Goal: Task Accomplishment & Management: Manage account settings

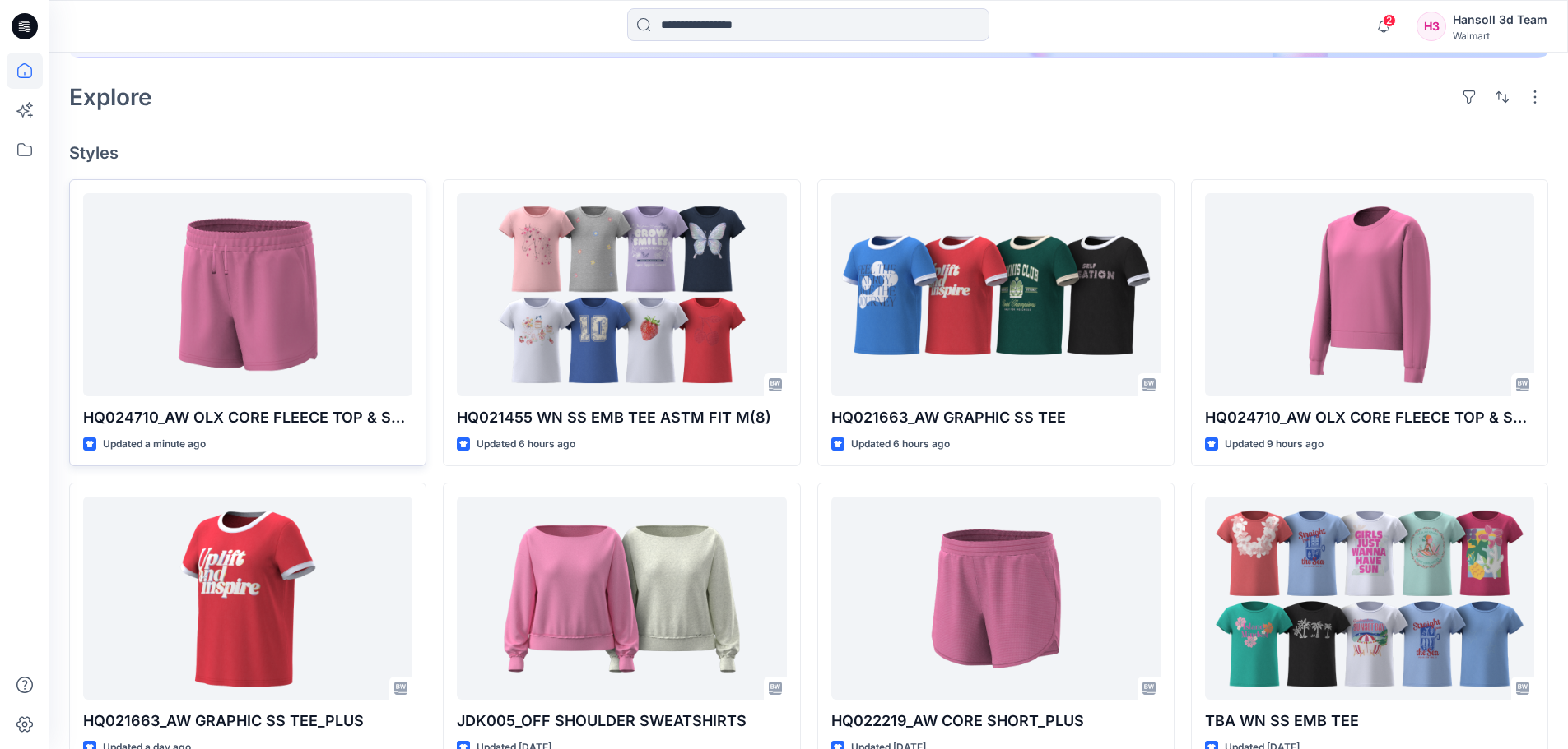
scroll to position [411, 0]
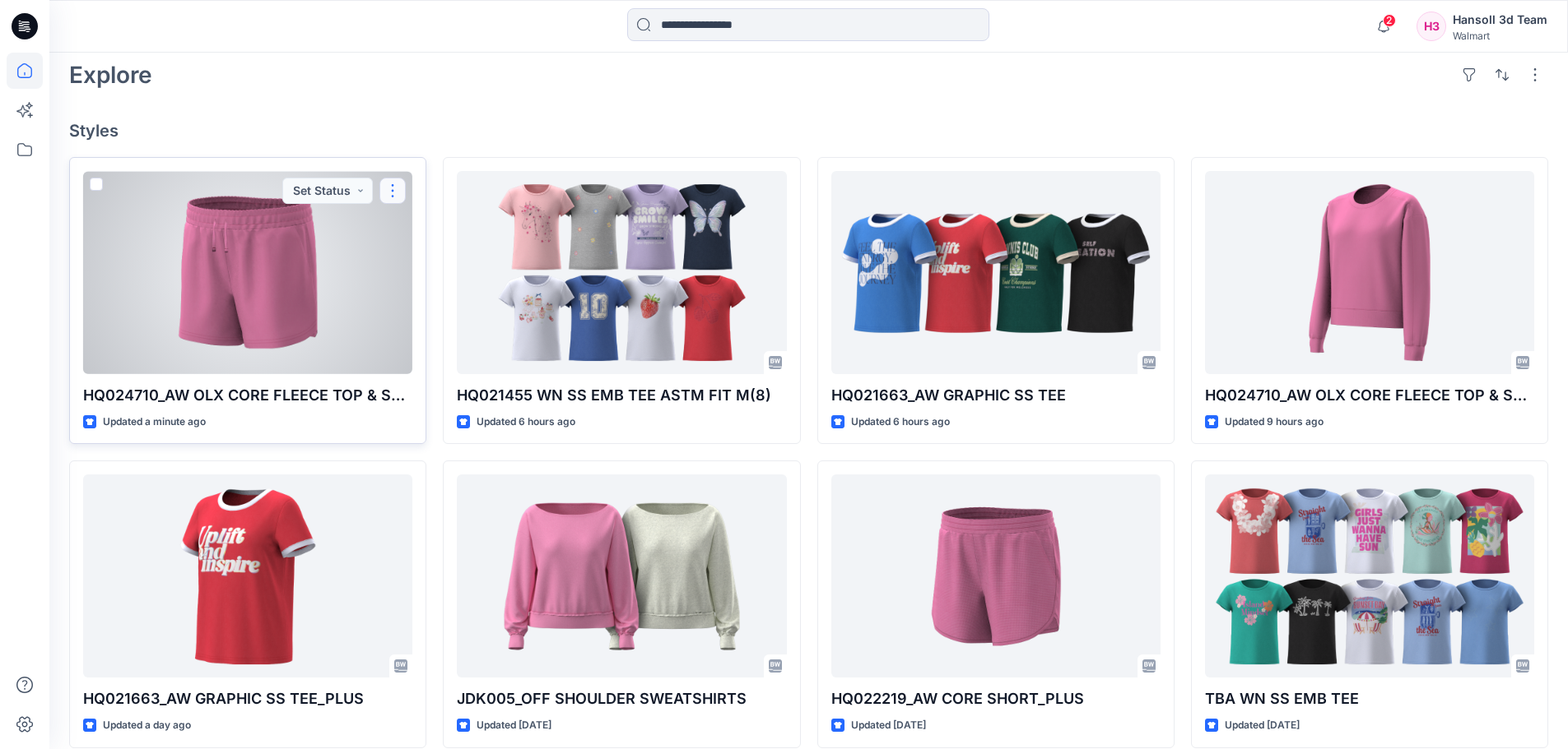
click at [395, 200] on button "button" at bounding box center [392, 190] width 26 height 26
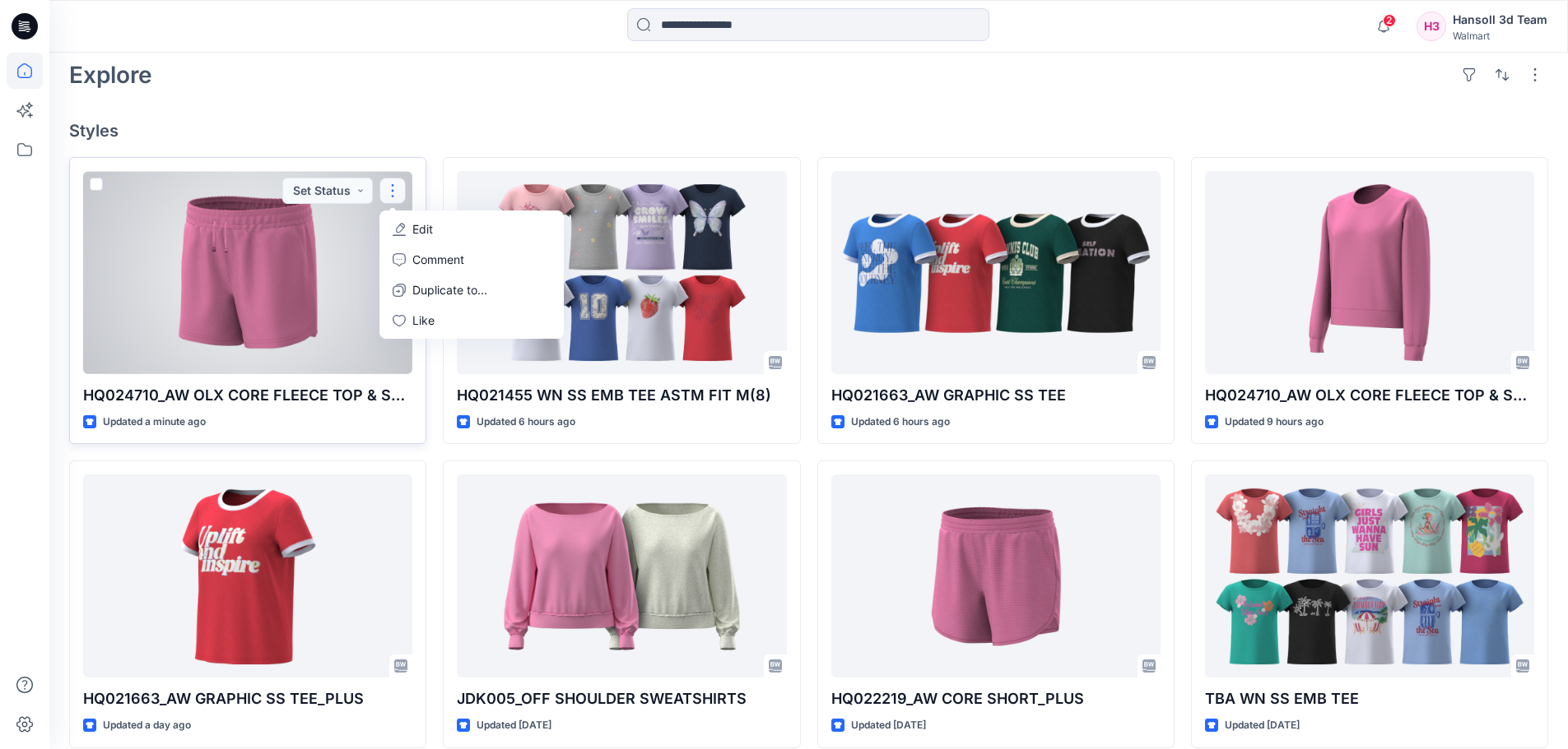
click at [411, 221] on button "Edit" at bounding box center [471, 229] width 178 height 30
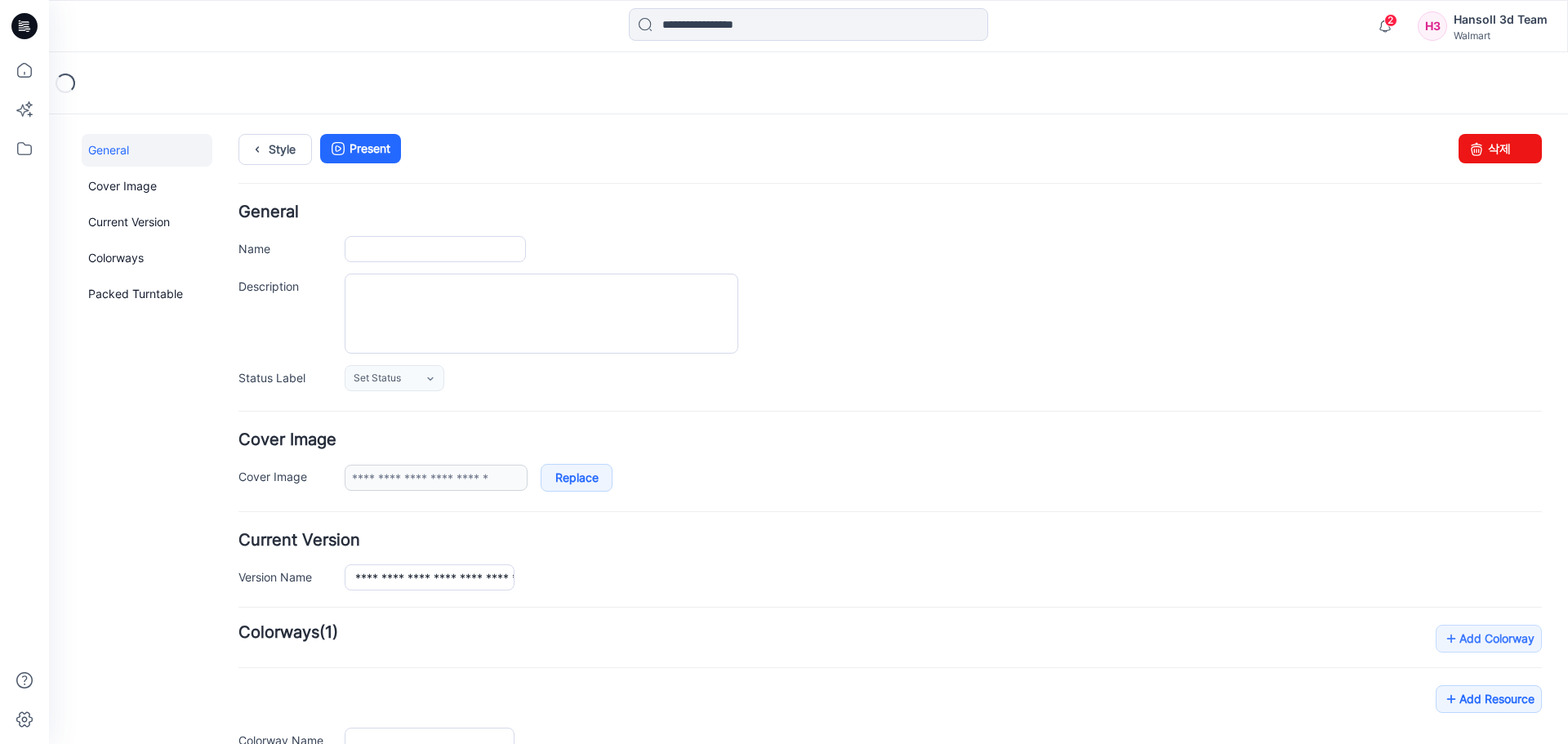
type input "**********"
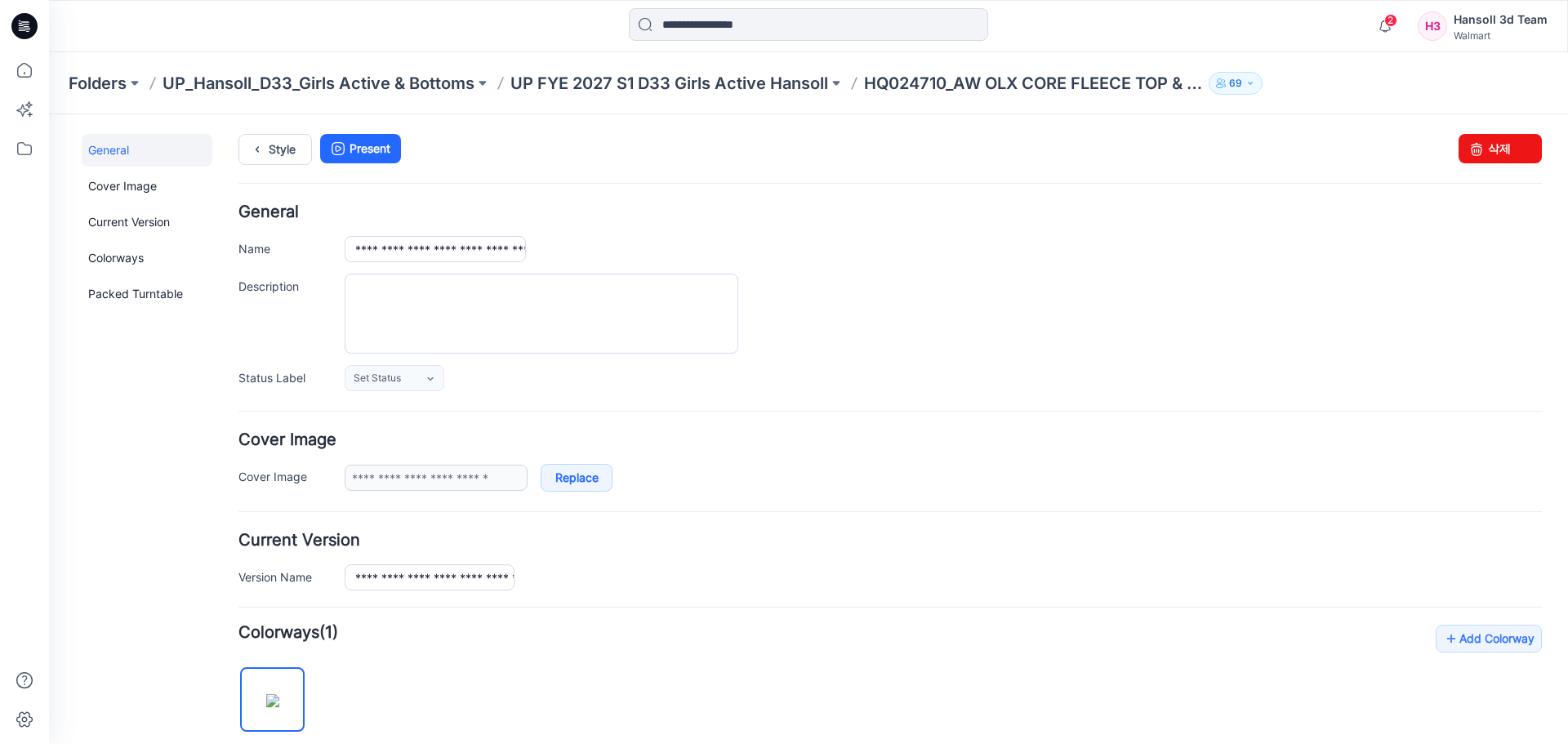
scroll to position [399, 0]
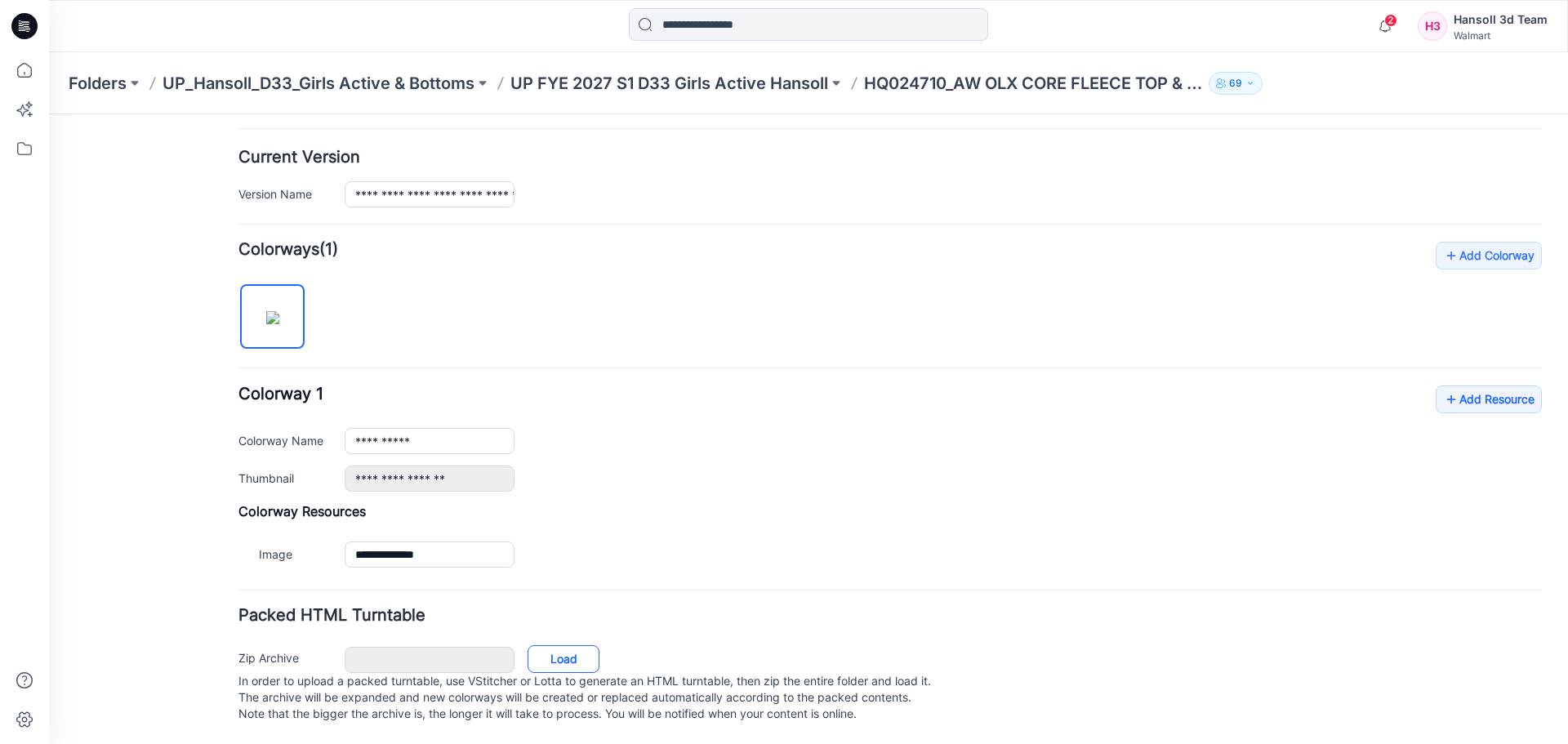
click at [584, 645] on link "Load" at bounding box center [564, 659] width 72 height 28
click at [1459, 387] on link "Add Resource" at bounding box center [1489, 401] width 106 height 28
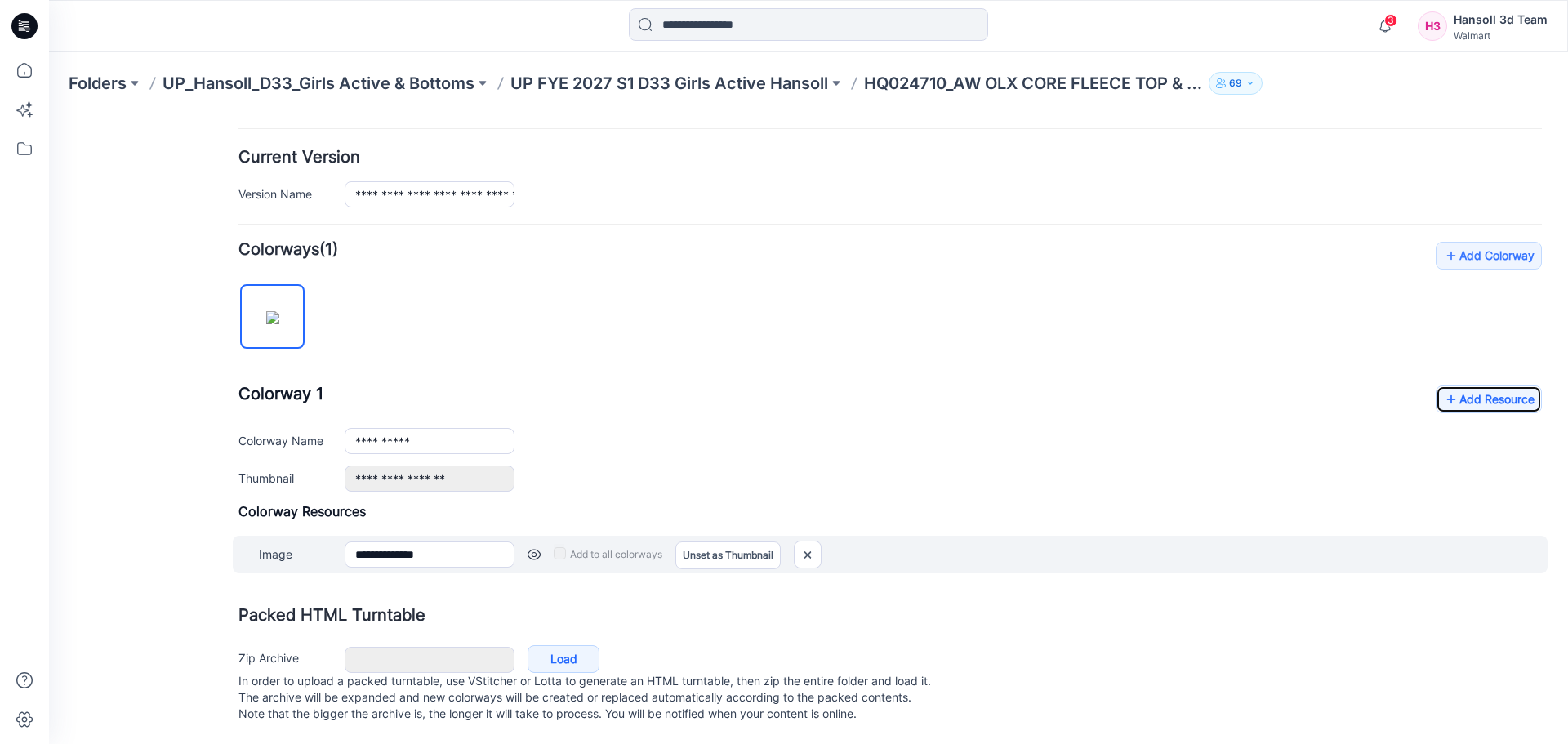
scroll to position [399, 0]
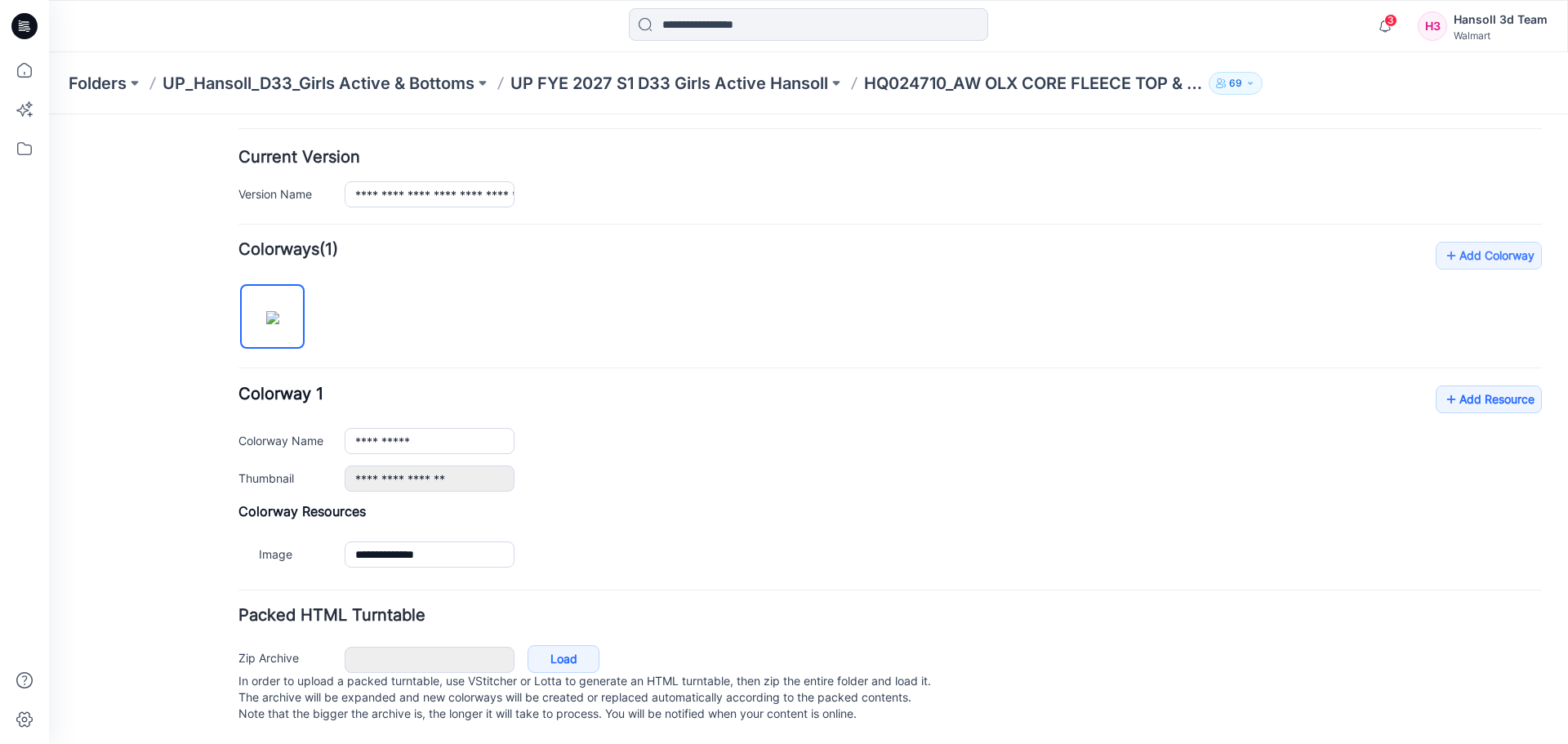
click at [137, 482] on div "General Cover Image Current Version Colorways Packed Turntable" at bounding box center [147, 247] width 131 height 993
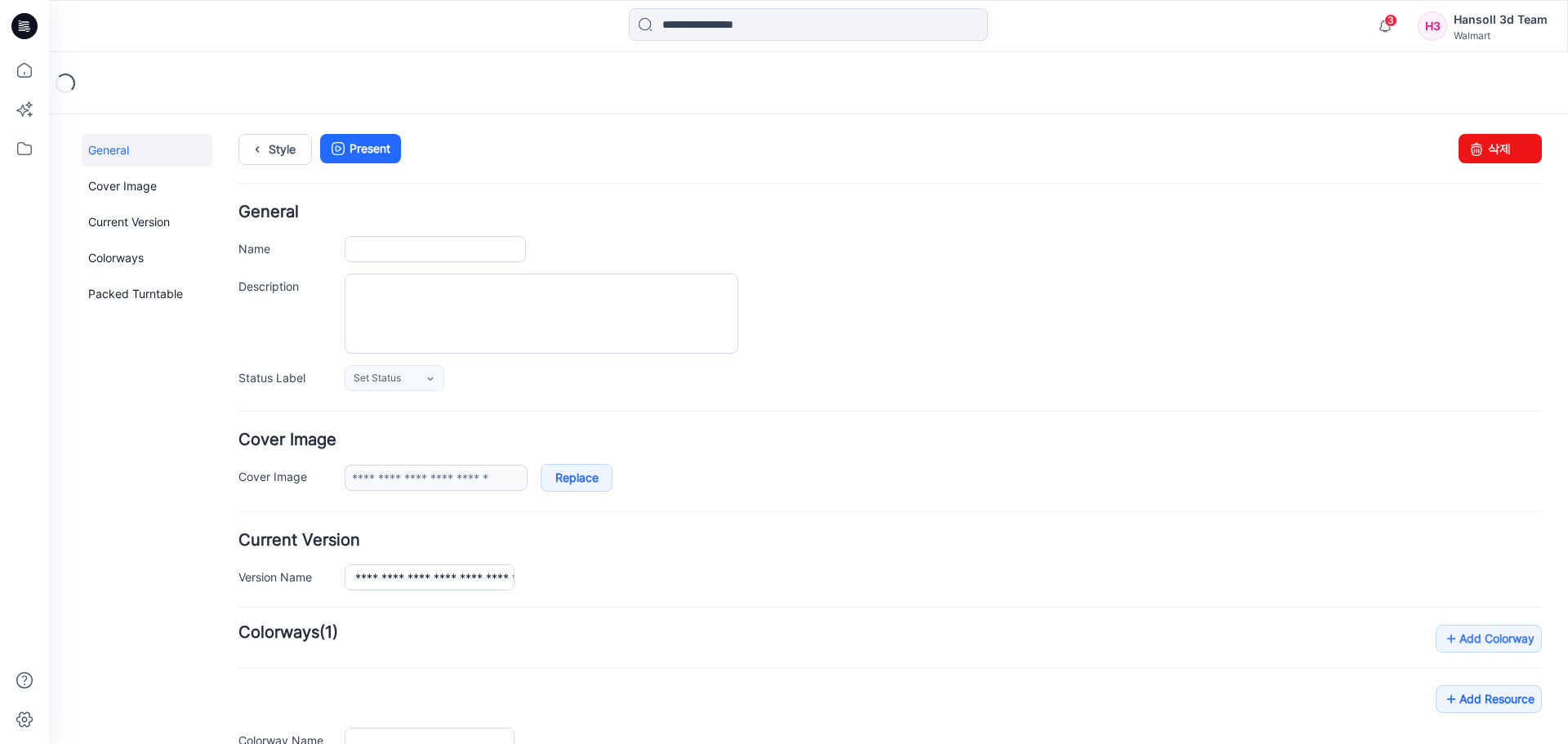
type input "**********"
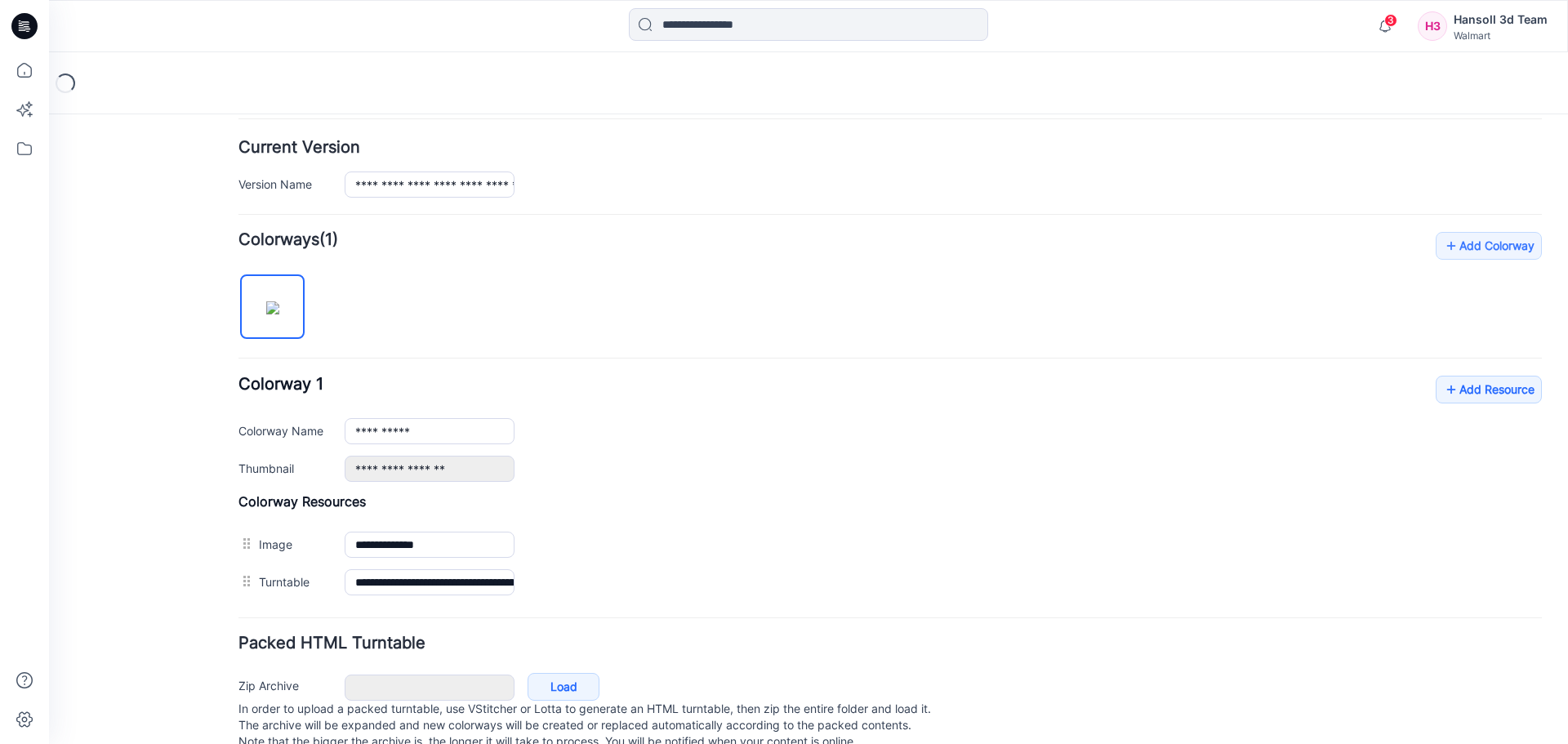
scroll to position [408, 0]
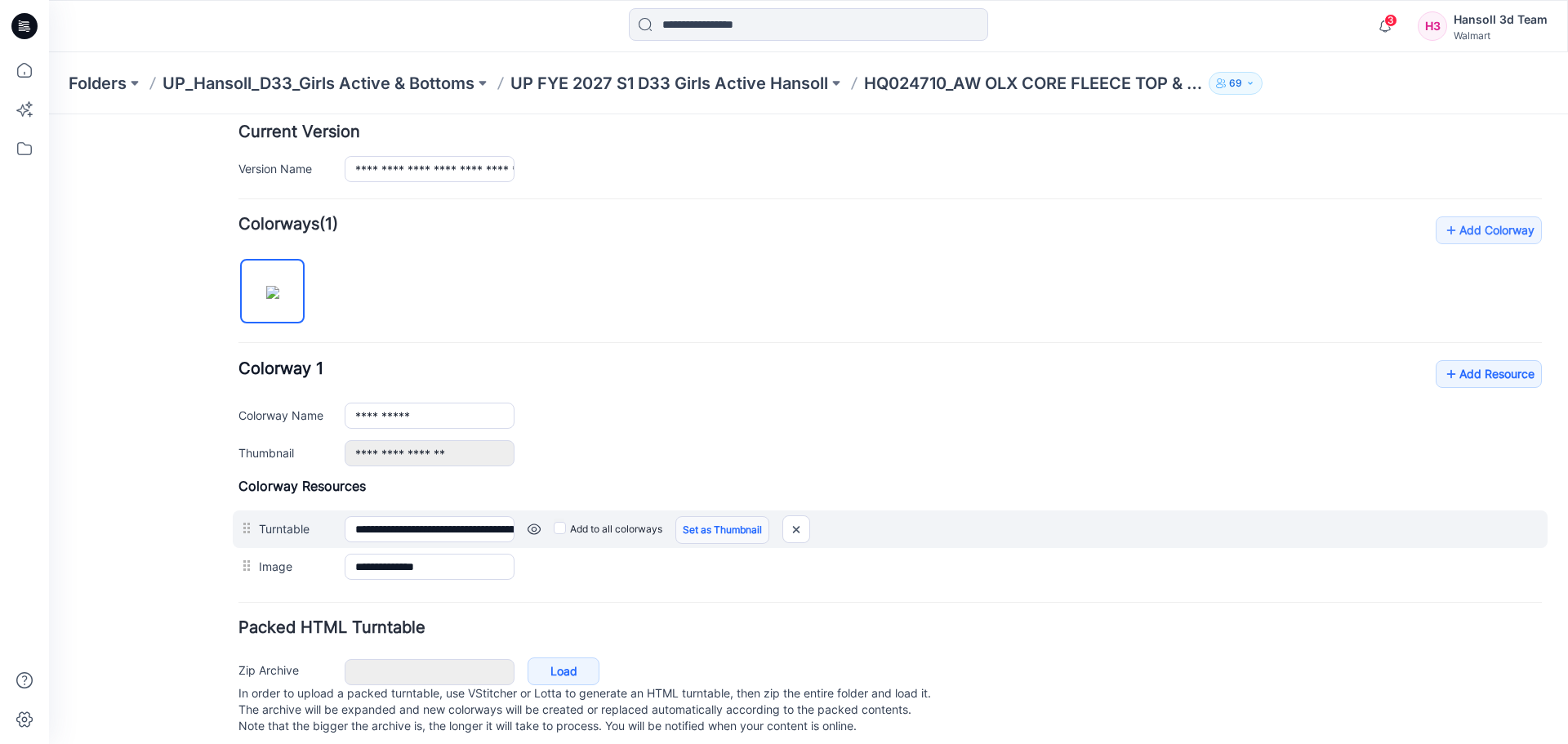
click at [701, 526] on link "Set as Thumbnail" at bounding box center [722, 530] width 94 height 28
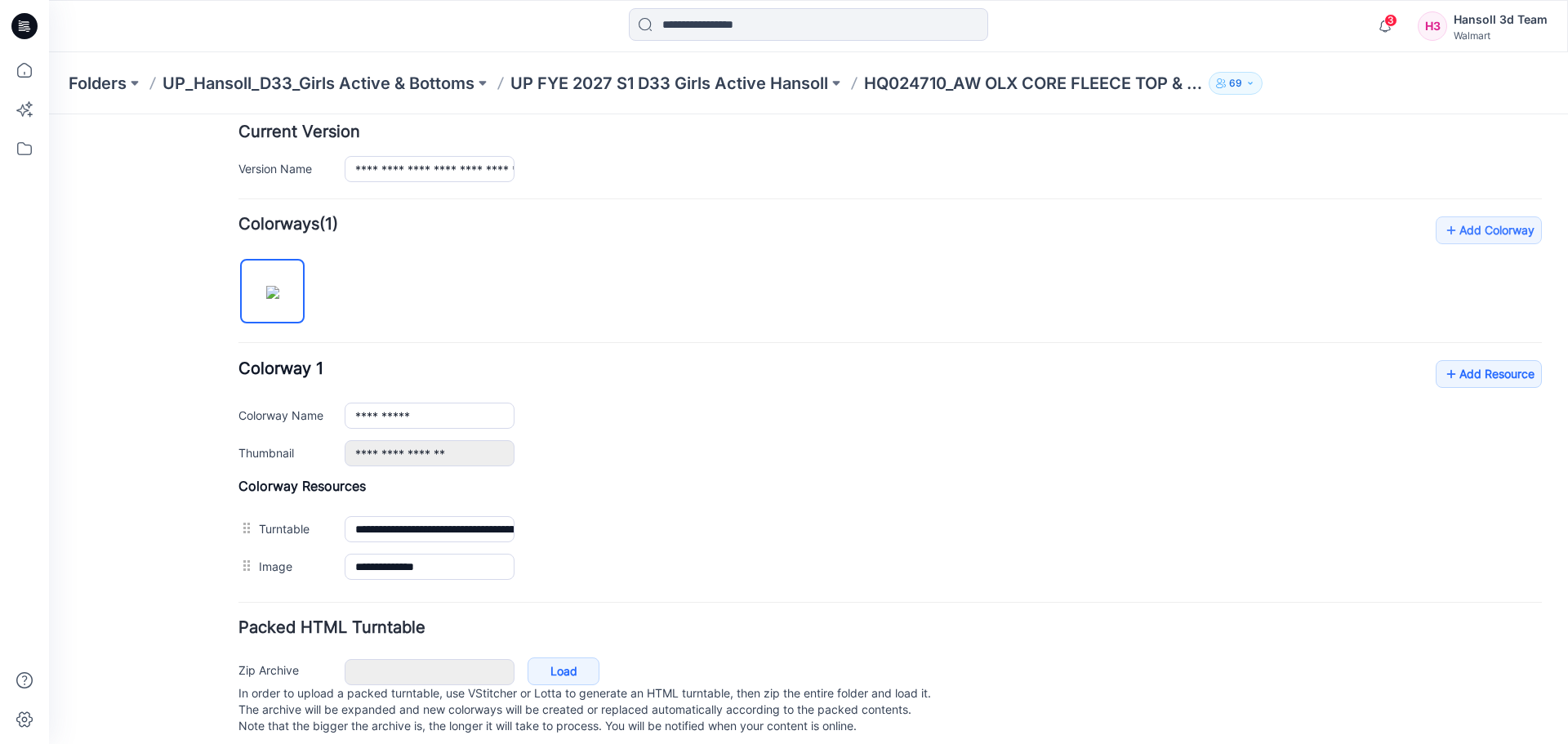
type input "**********"
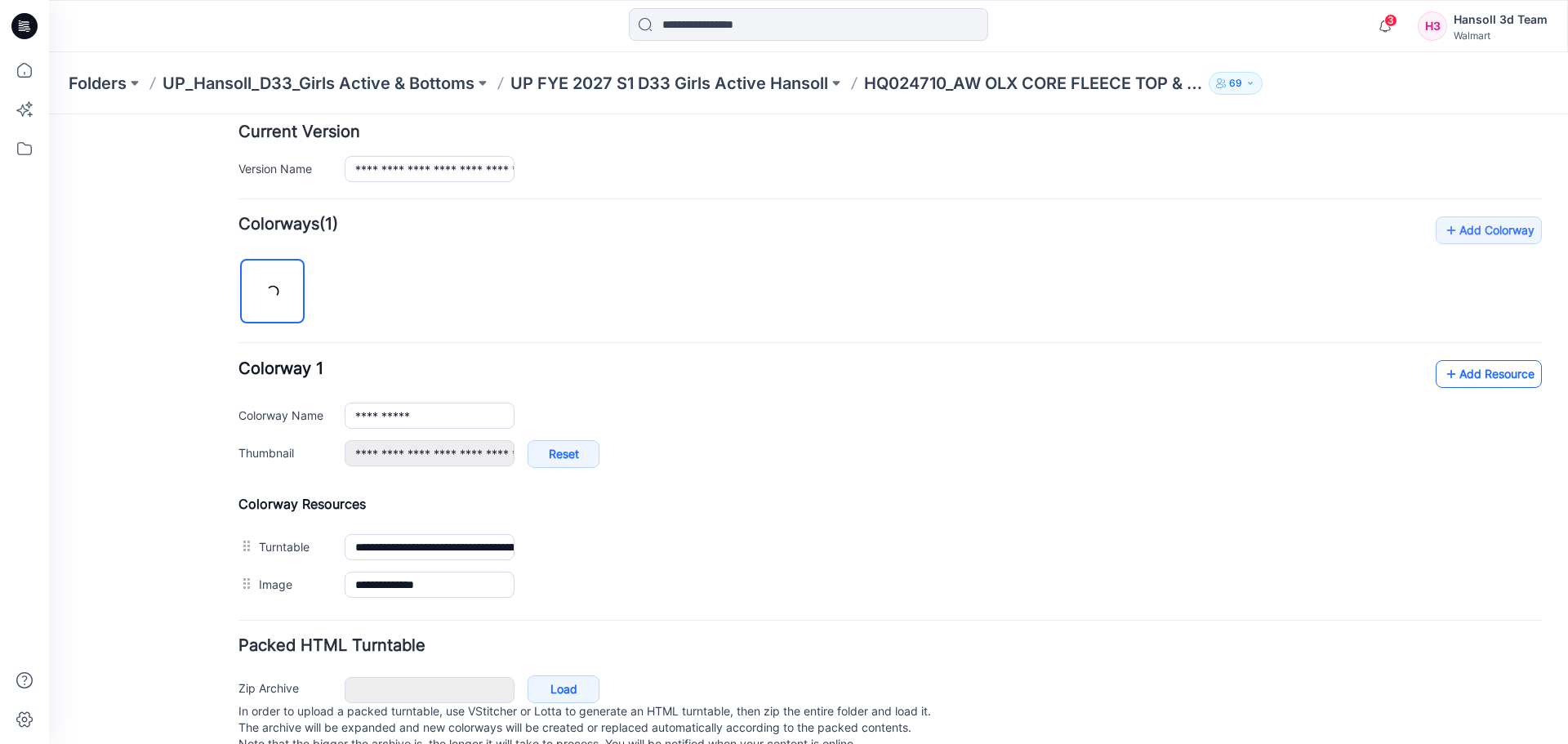
click at [1493, 361] on link "Add Resource" at bounding box center [1489, 374] width 106 height 28
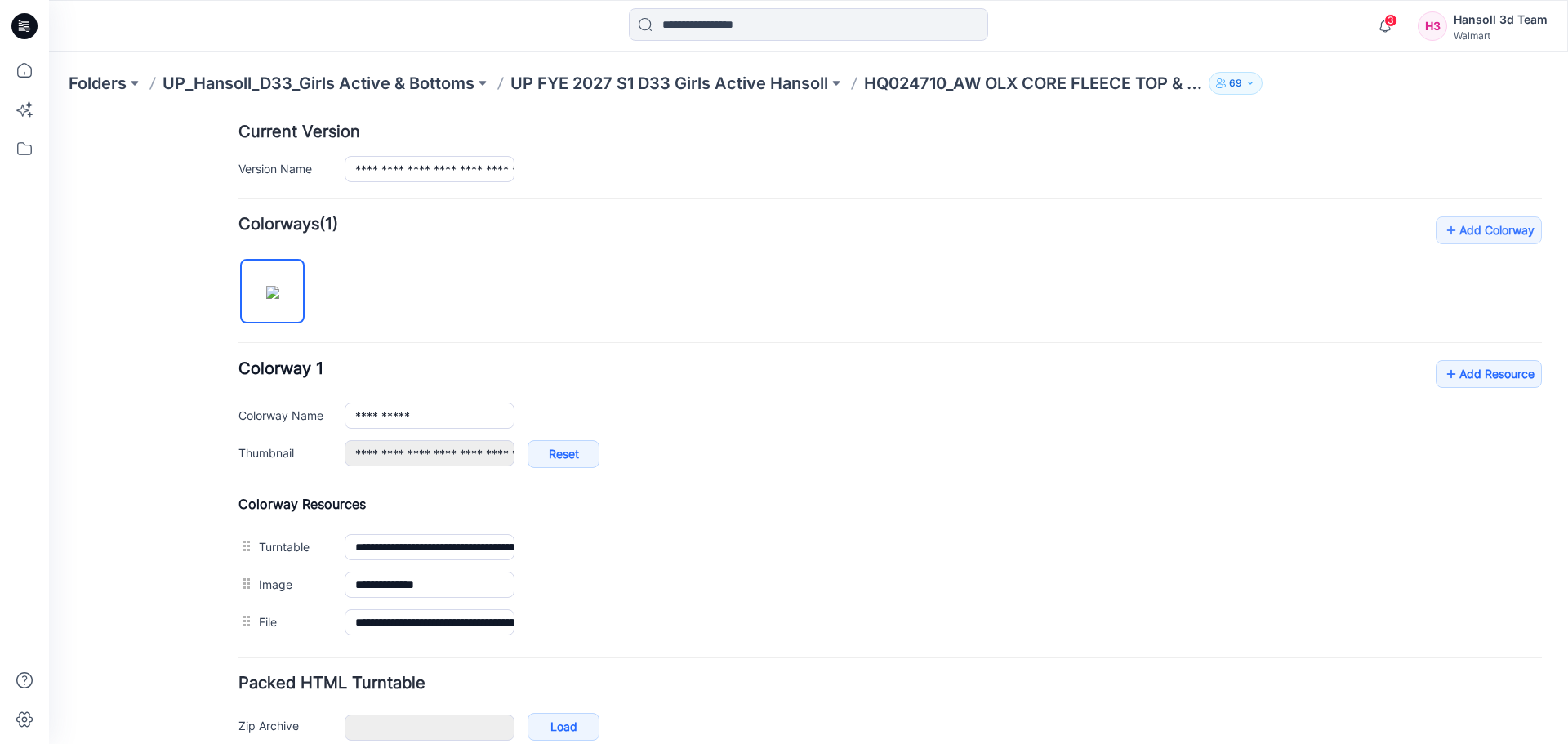
click at [781, 285] on div "**********" at bounding box center [890, 429] width 1304 height 425
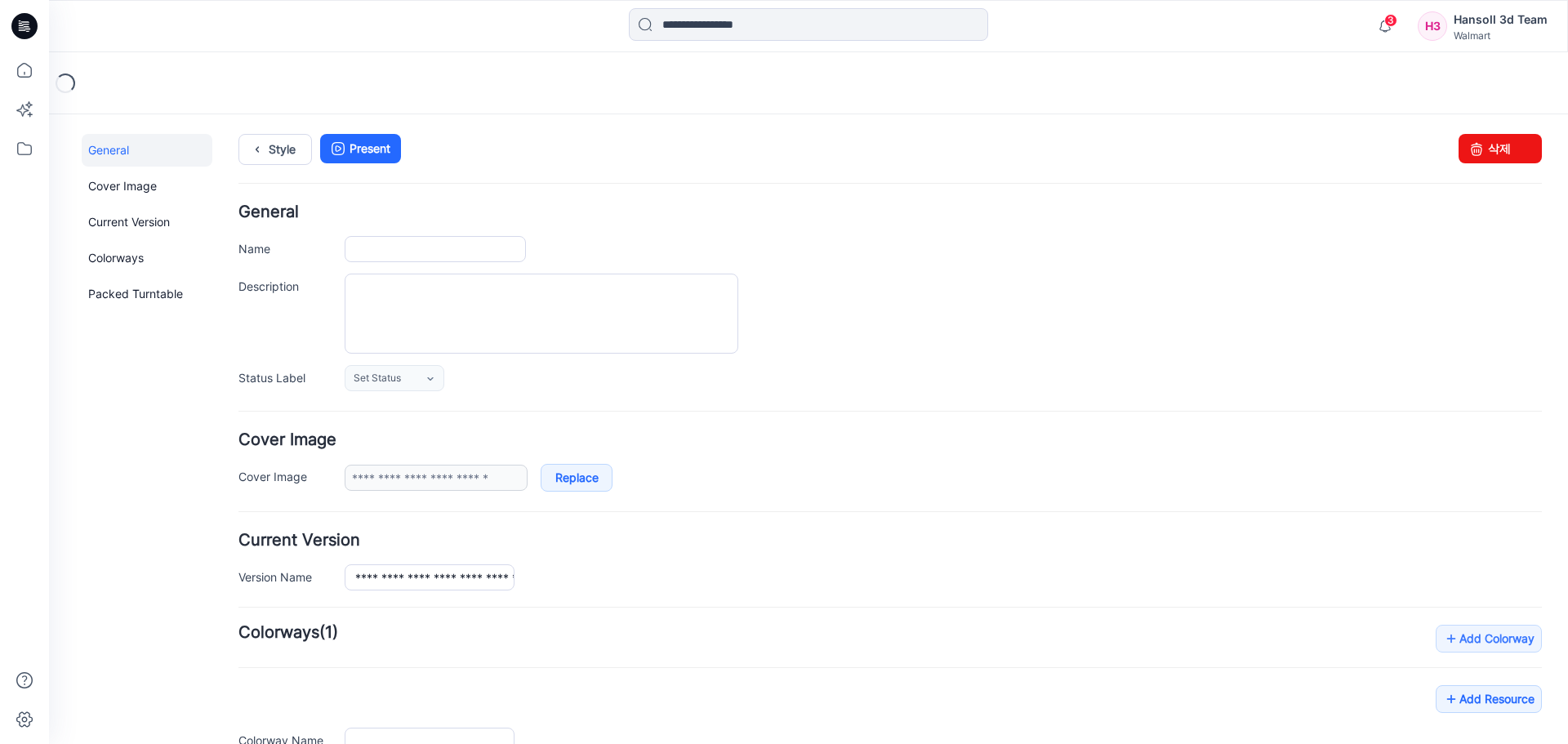
type input "**********"
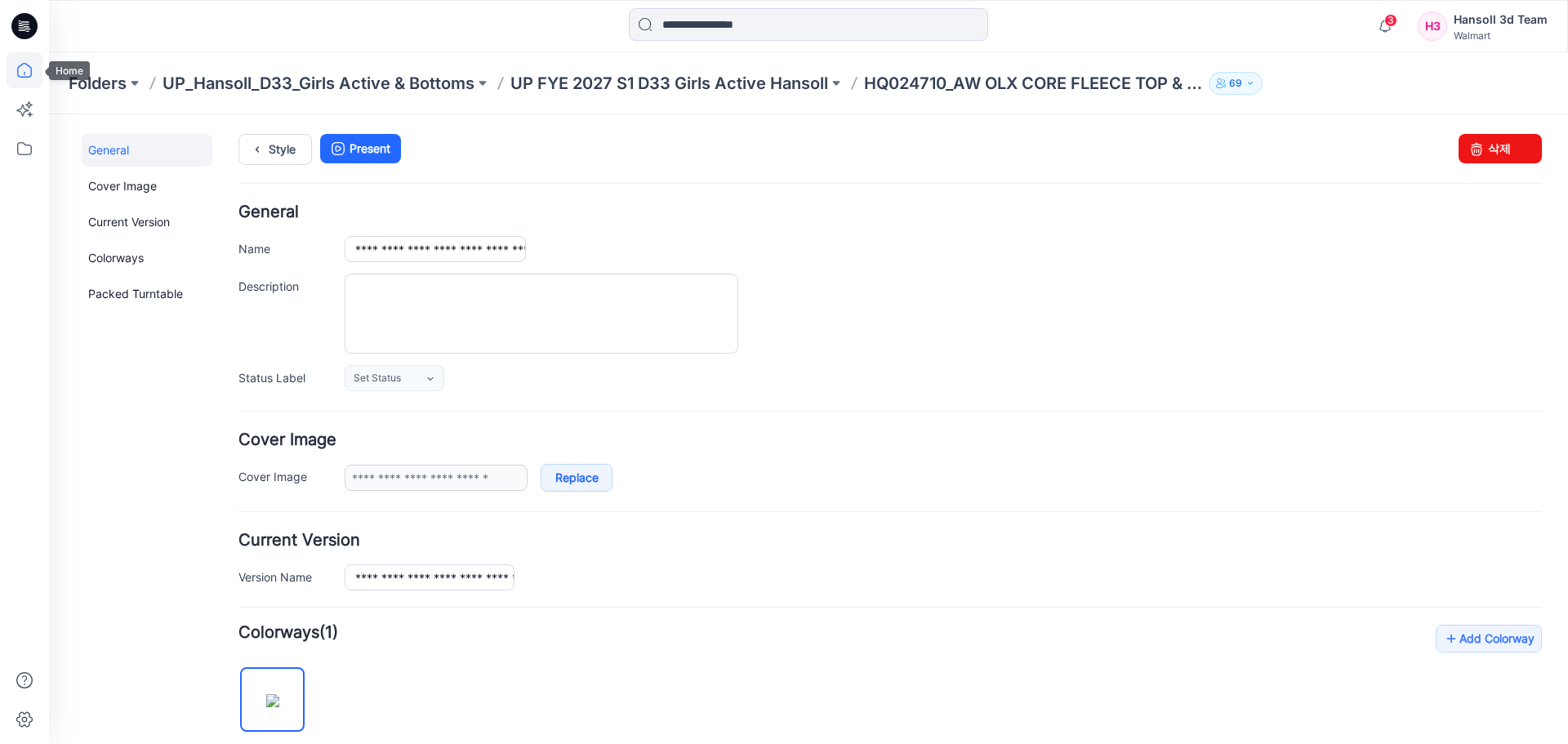
click at [31, 67] on icon at bounding box center [24, 69] width 36 height 36
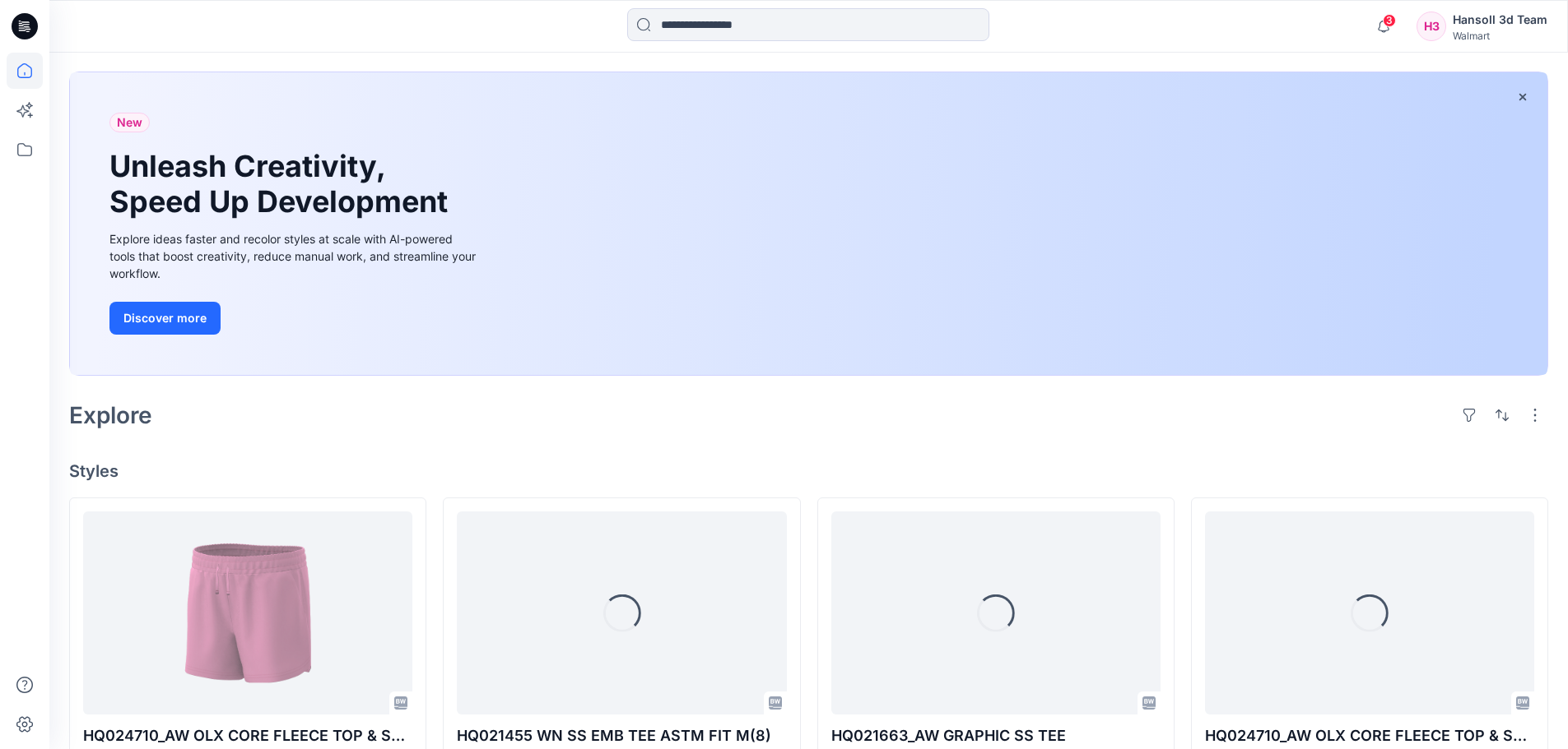
scroll to position [247, 0]
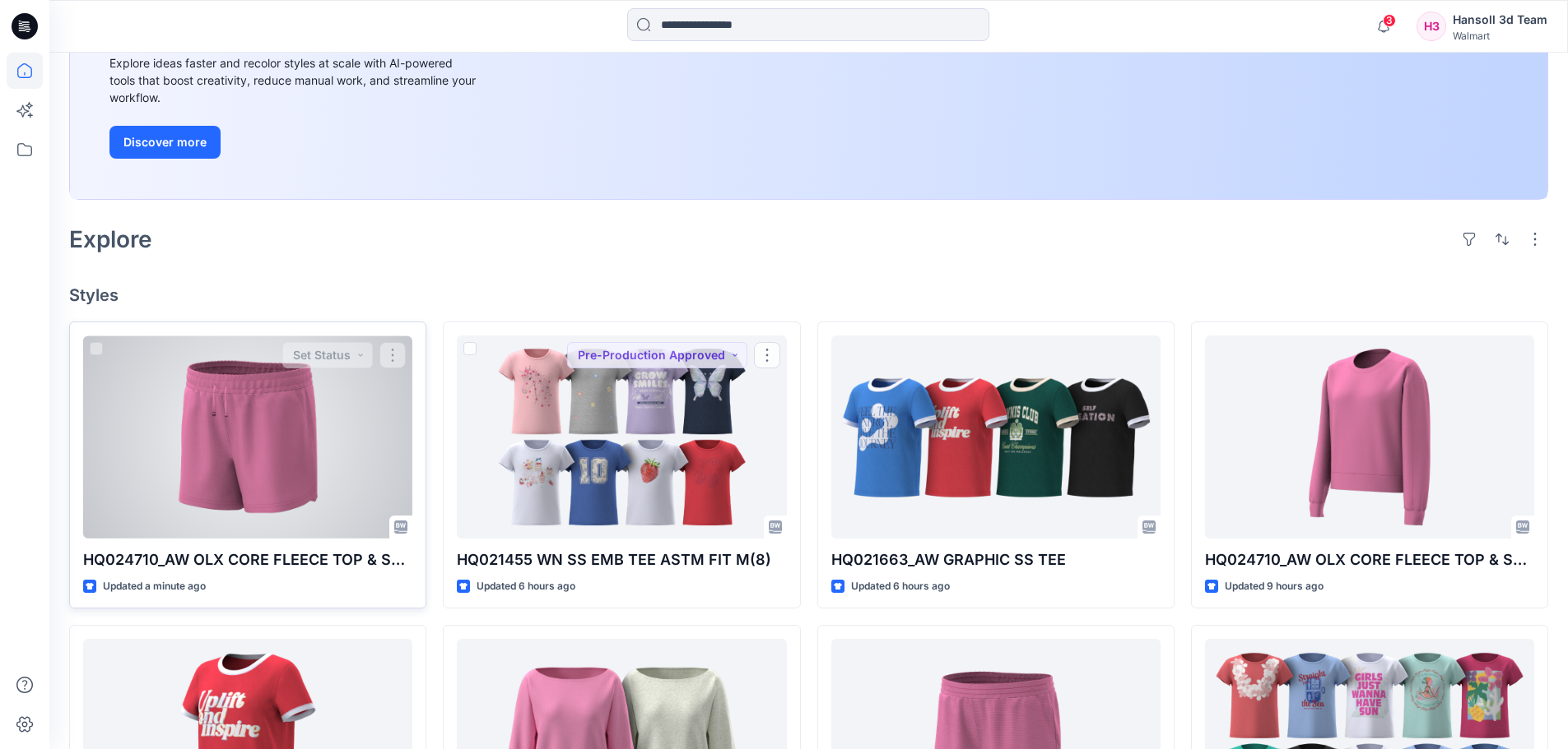
click at [346, 440] on div at bounding box center [248, 436] width 329 height 203
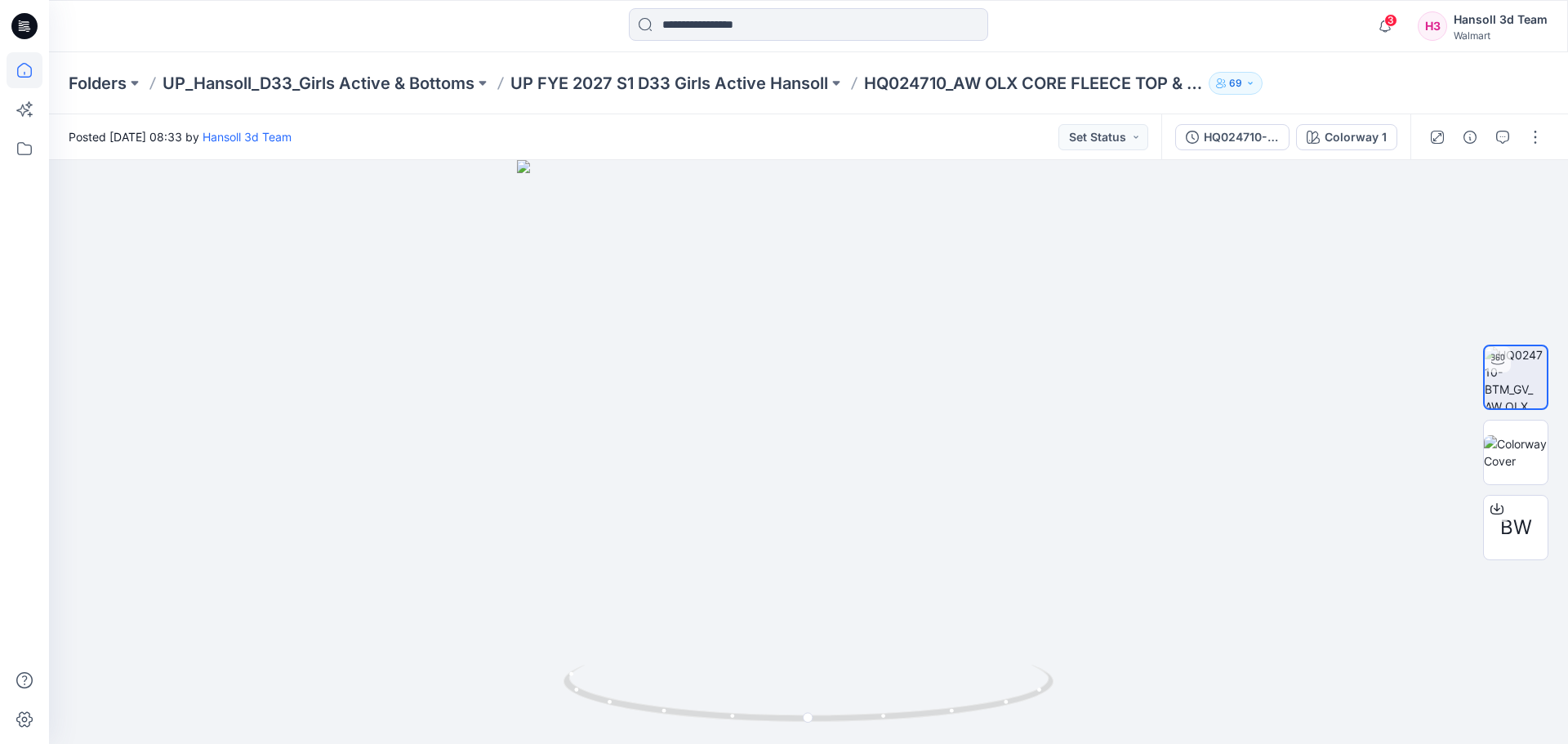
drag, startPoint x: 21, startPoint y: 70, endPoint x: 30, endPoint y: 76, distance: 10.8
click at [21, 70] on icon at bounding box center [24, 69] width 36 height 36
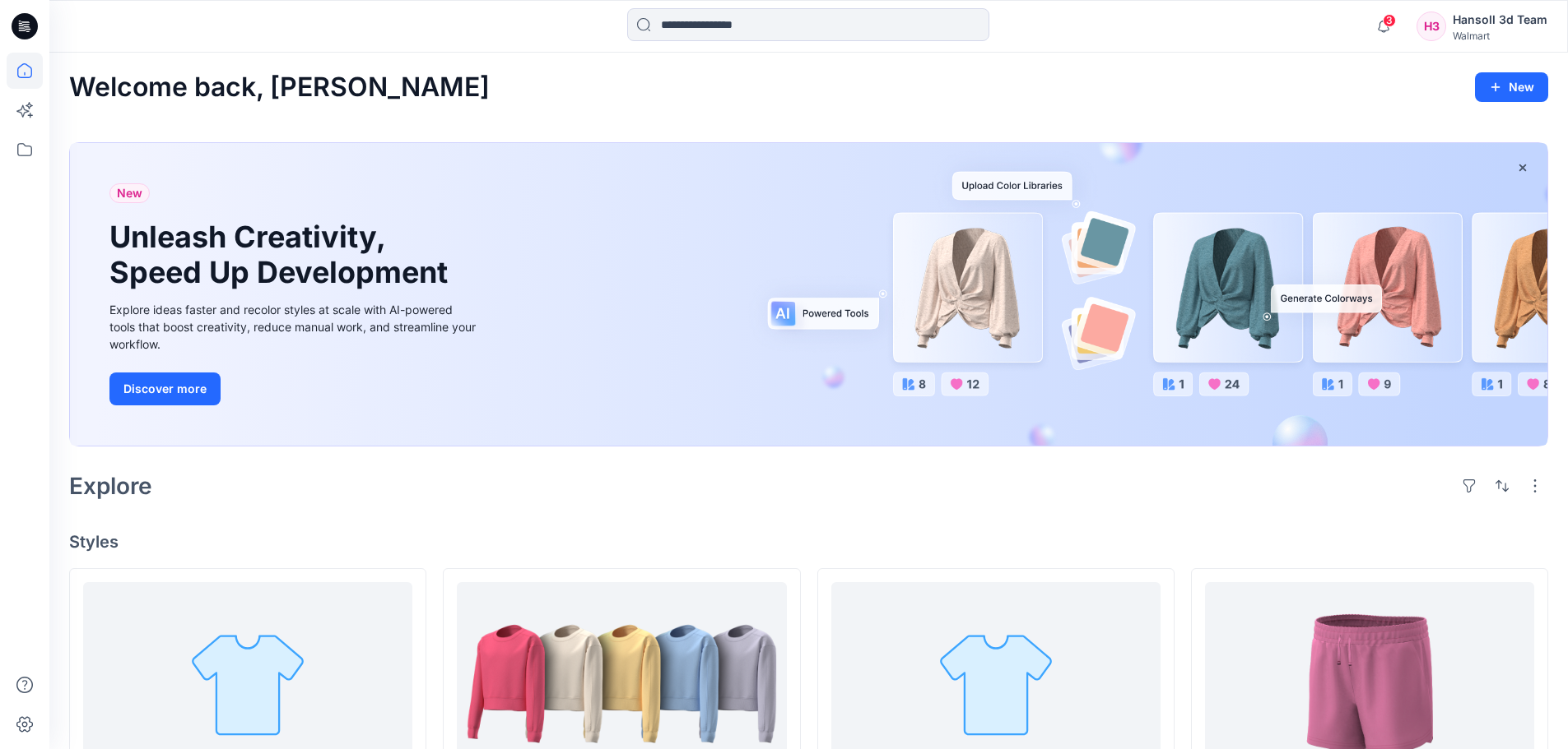
scroll to position [411, 0]
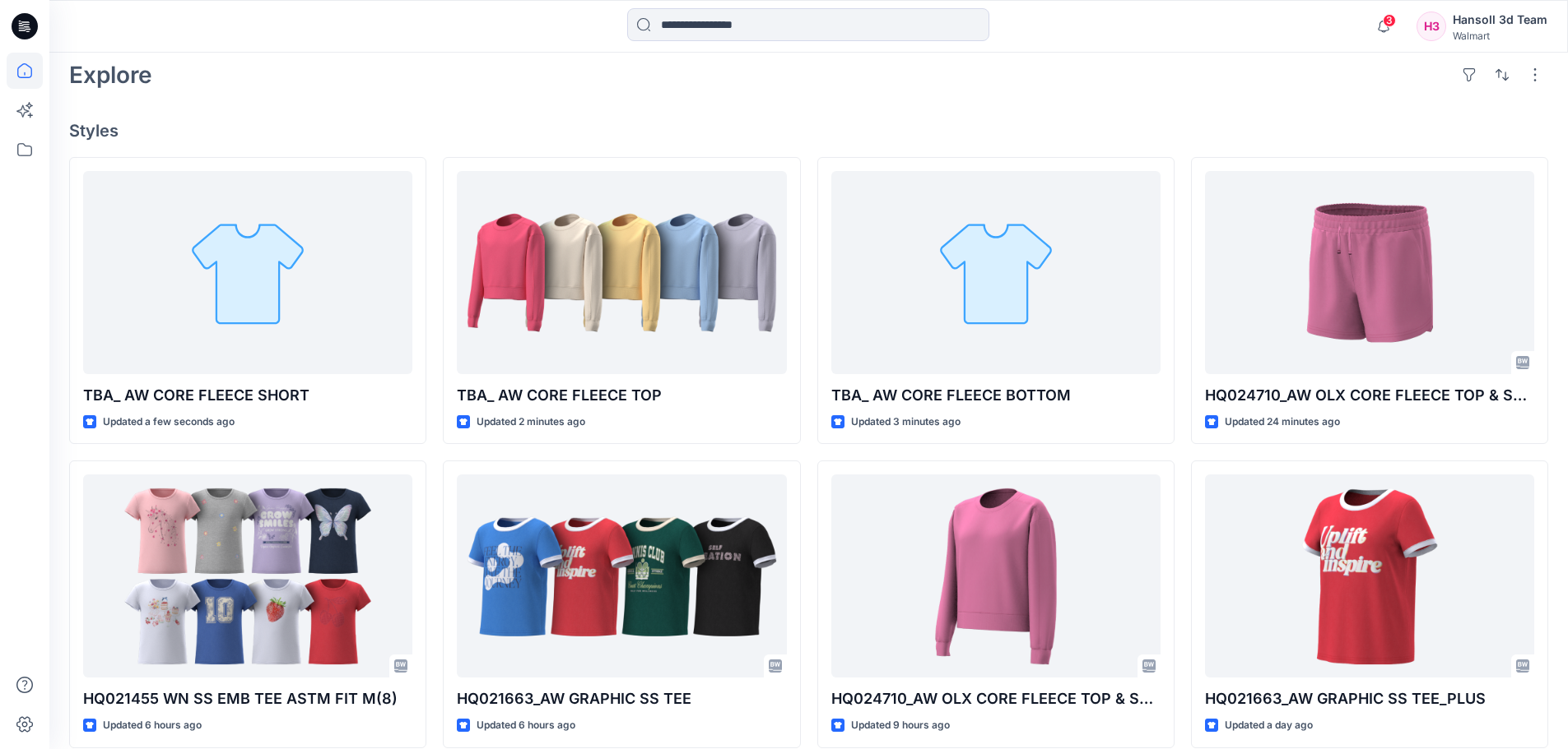
click at [605, 95] on div "Welcome back, Hansoll New New Unleash Creativity, Speed Up Development Explore …" at bounding box center [808, 386] width 1518 height 1490
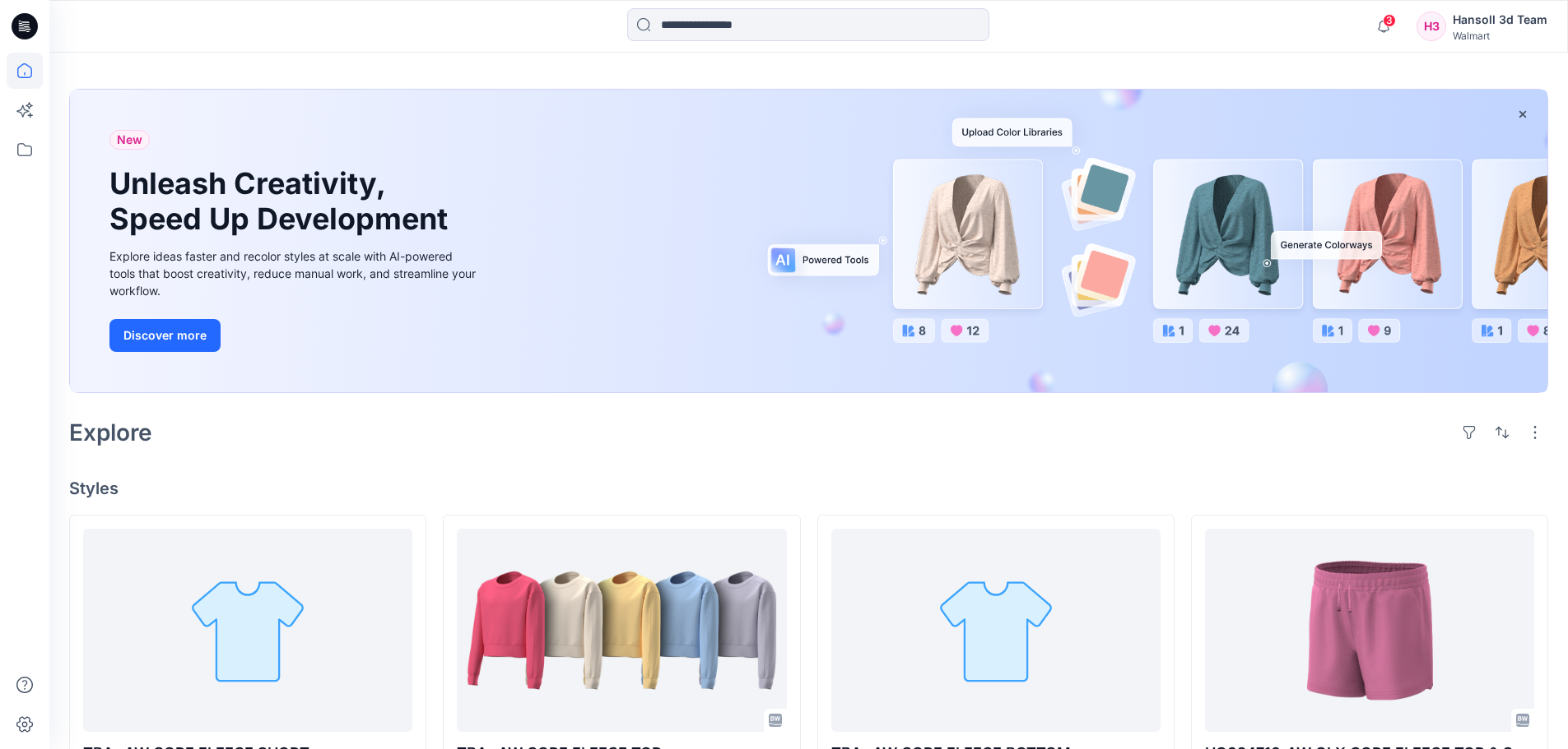
scroll to position [83, 0]
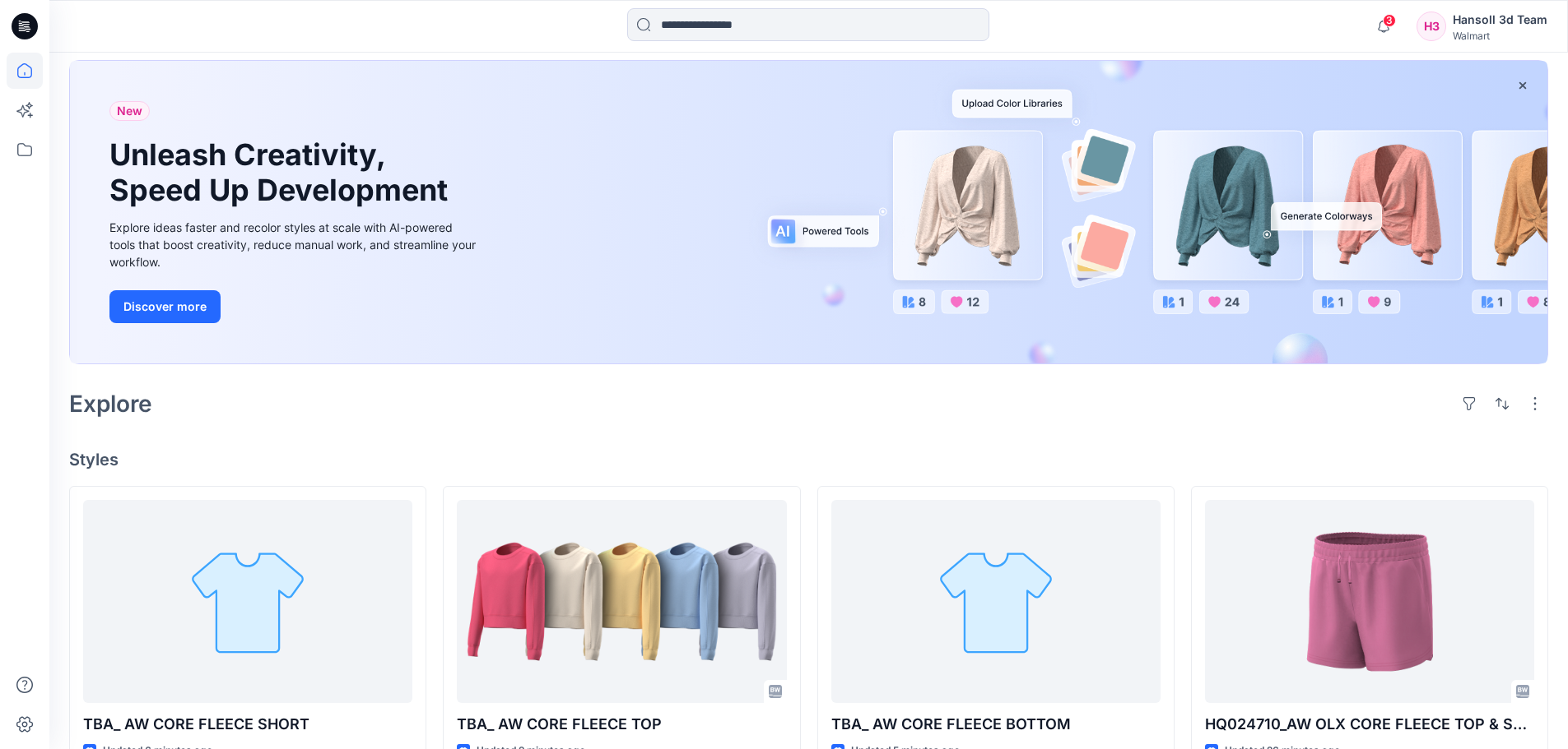
click at [495, 432] on div "Welcome back, Hansoll New New Unleash Creativity, Speed Up Development Explore …" at bounding box center [808, 715] width 1518 height 1490
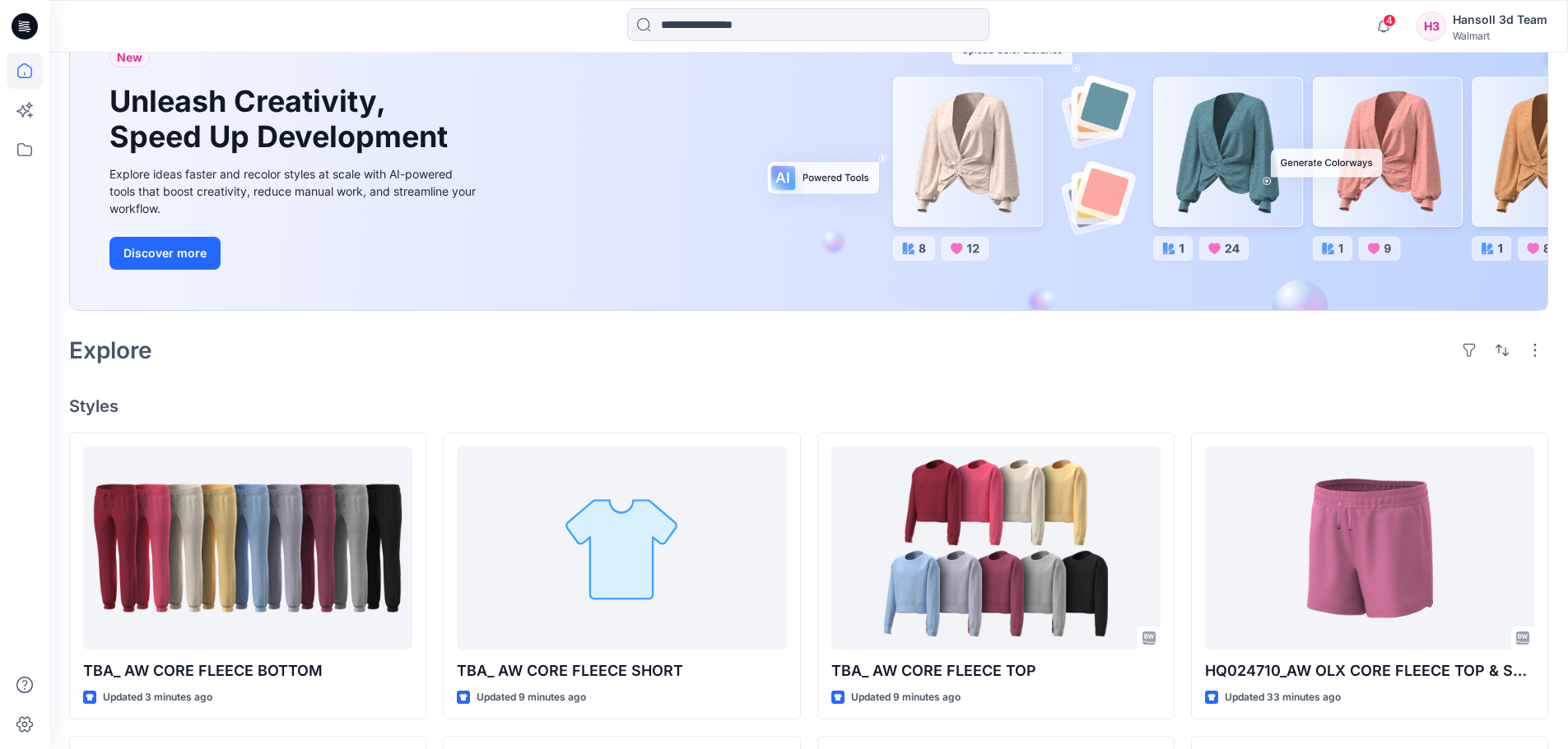
scroll to position [164, 0]
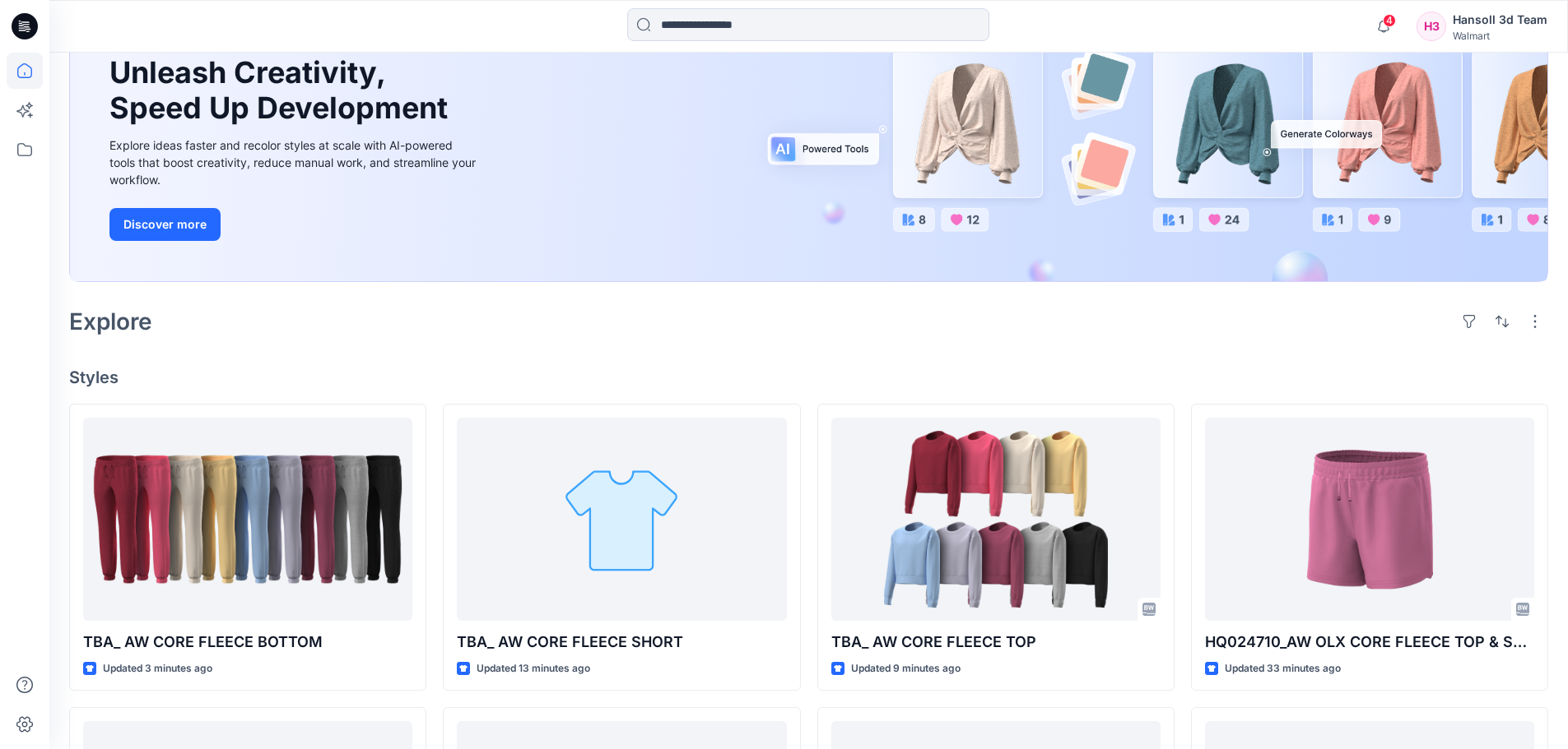
click at [856, 312] on div "Explore" at bounding box center [808, 321] width 1479 height 40
drag, startPoint x: 1316, startPoint y: 337, endPoint x: 1286, endPoint y: 314, distance: 37.8
click at [1315, 337] on div "Explore" at bounding box center [808, 321] width 1479 height 40
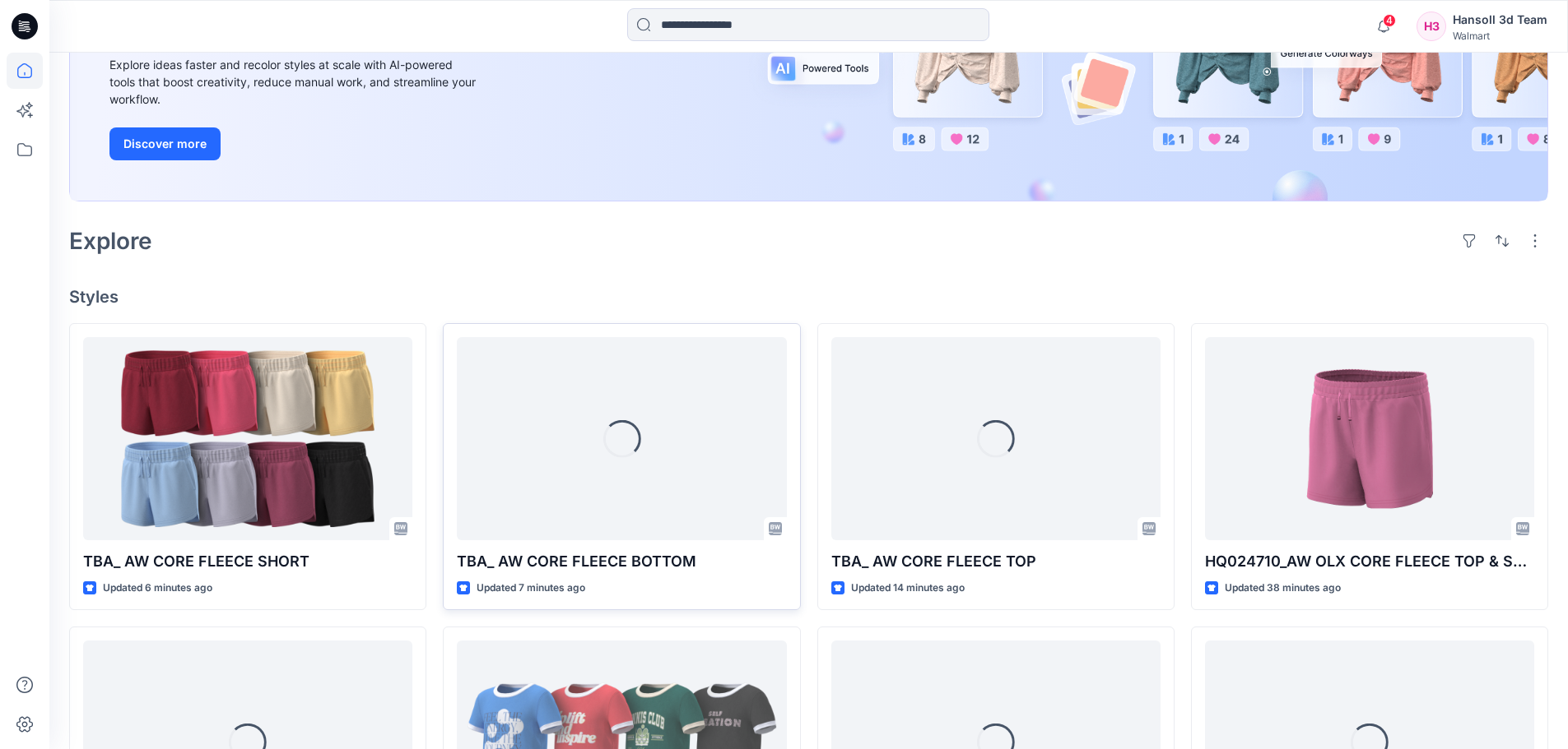
scroll to position [247, 0]
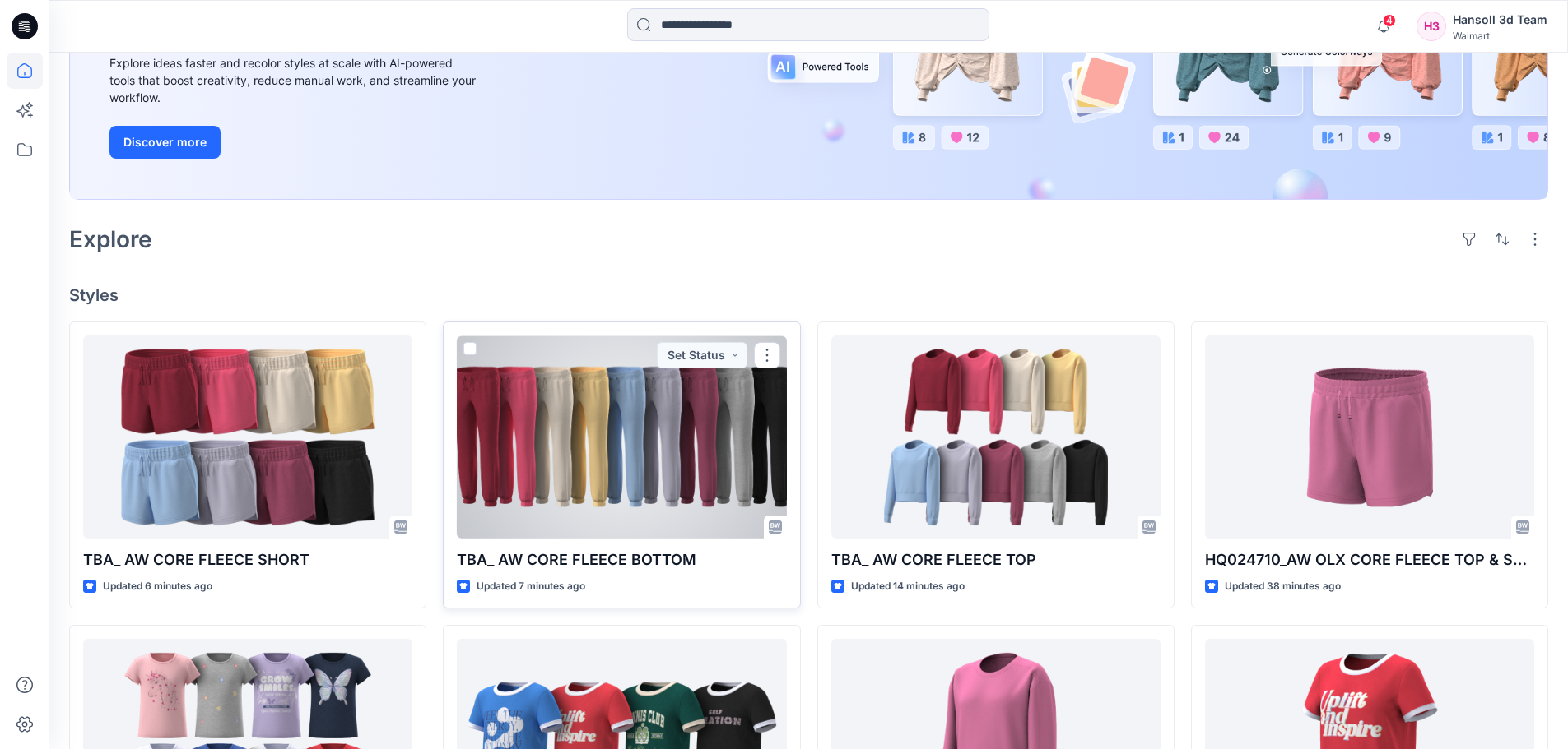
click at [710, 436] on div at bounding box center [621, 436] width 329 height 203
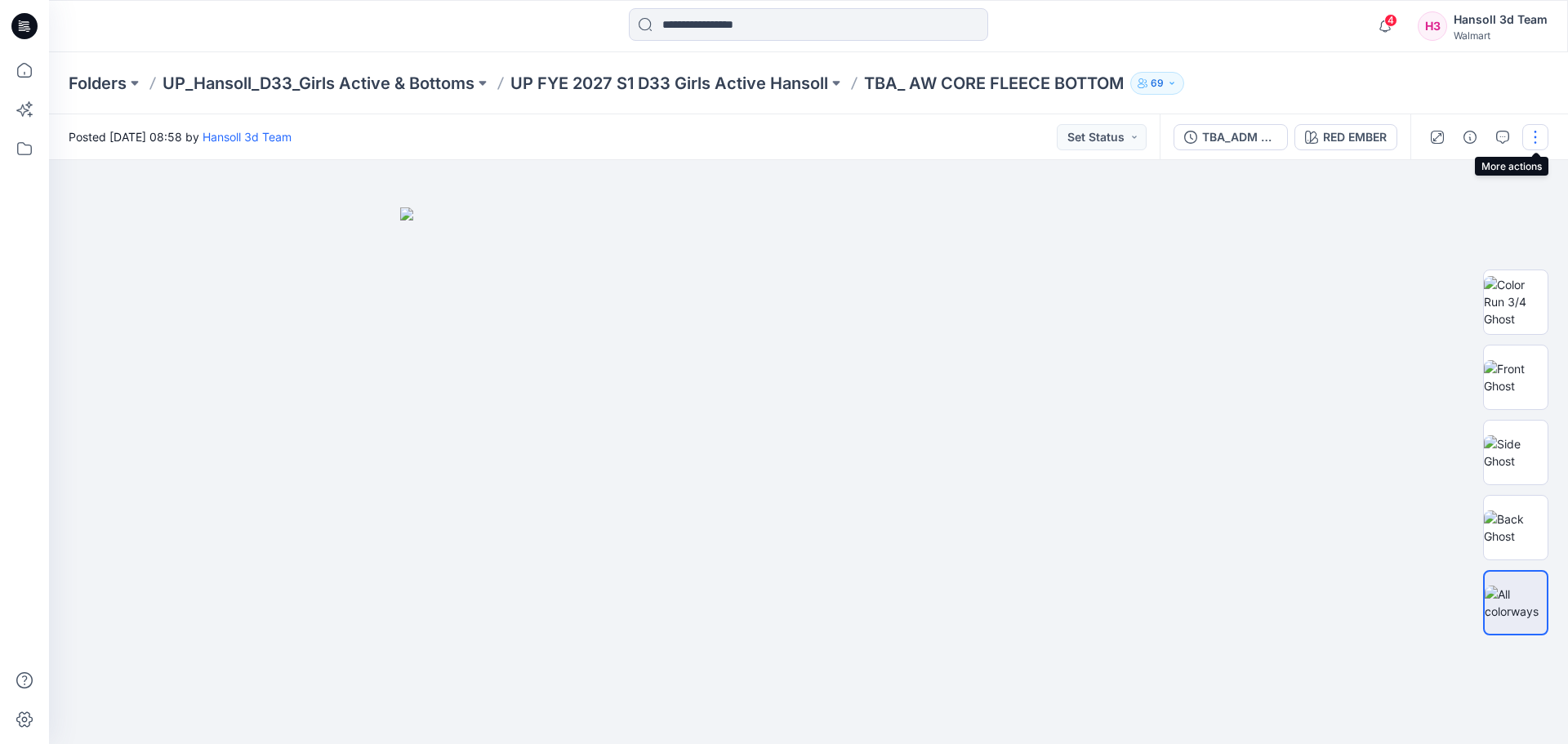
click at [1532, 139] on button "button" at bounding box center [1535, 136] width 26 height 26
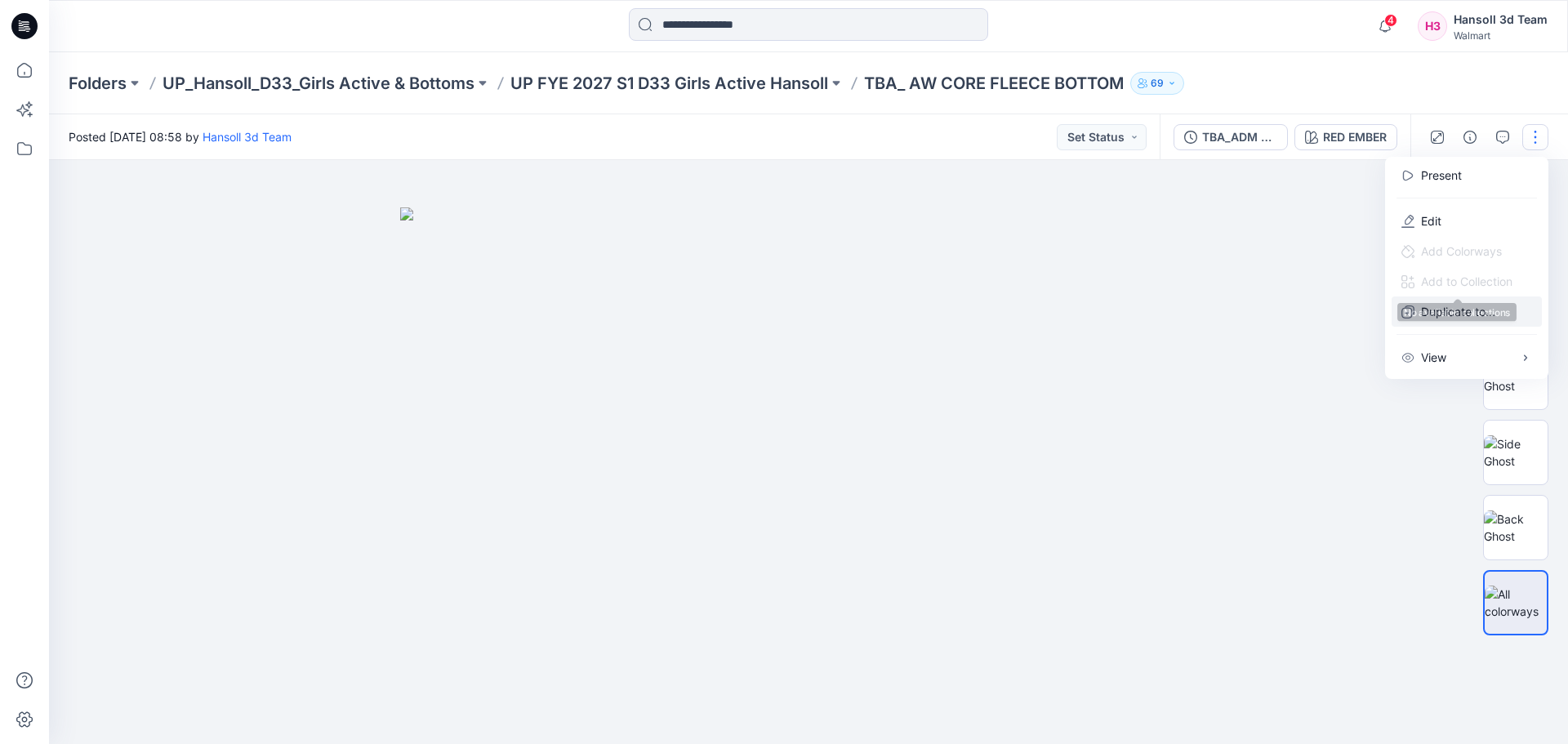
click at [1429, 307] on p "Duplicate to..." at bounding box center [1458, 311] width 74 height 18
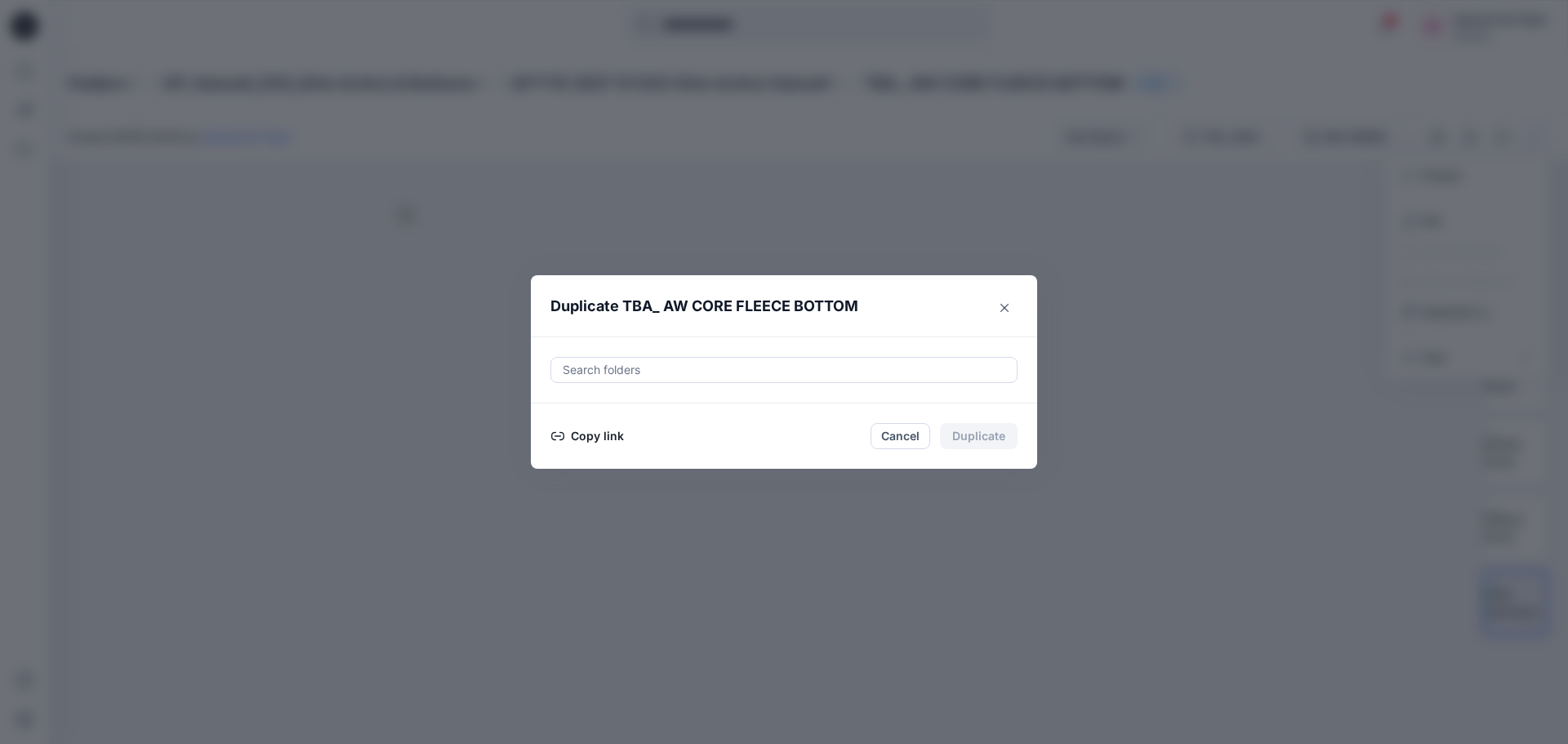
click at [797, 361] on div at bounding box center [784, 370] width 446 height 19
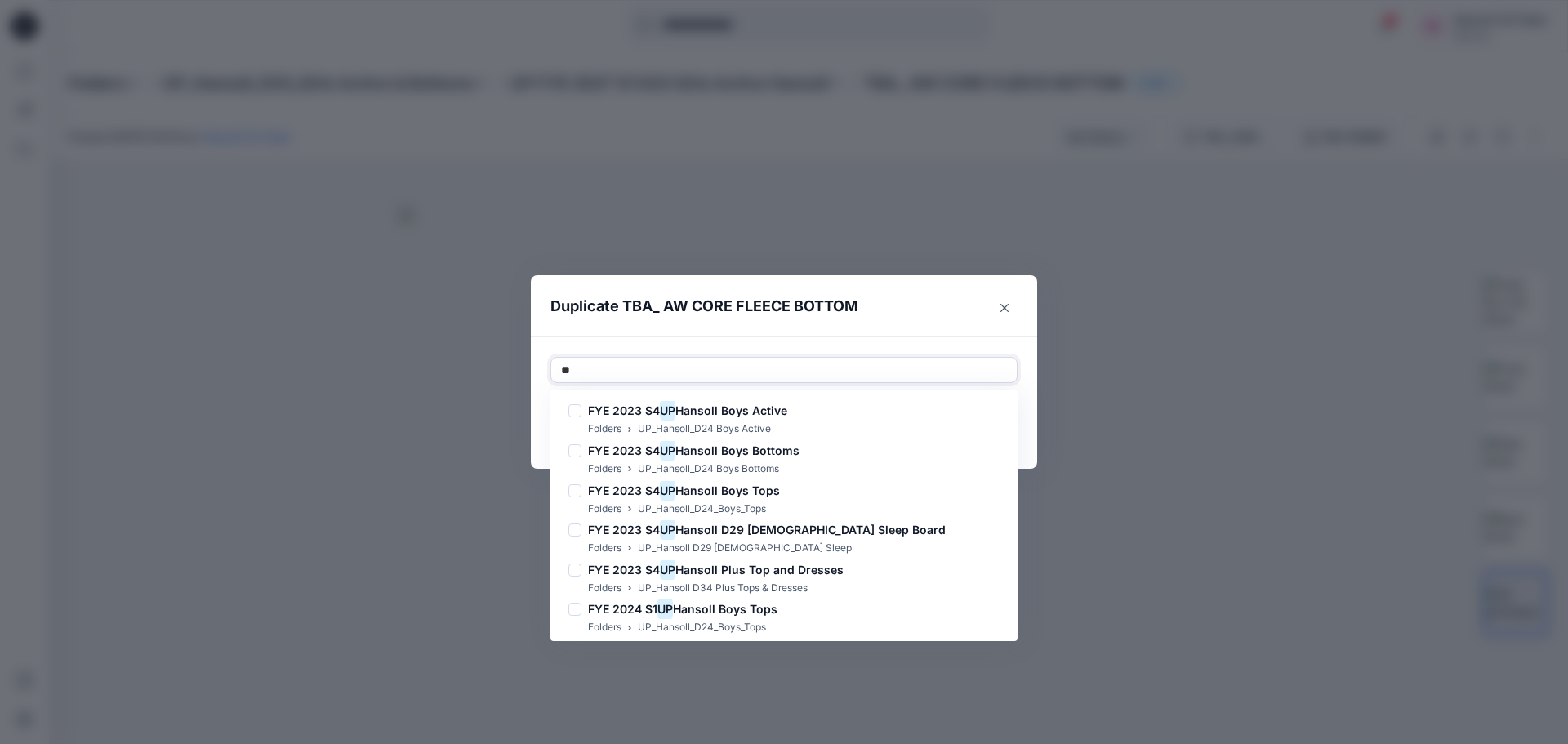
type input "**"
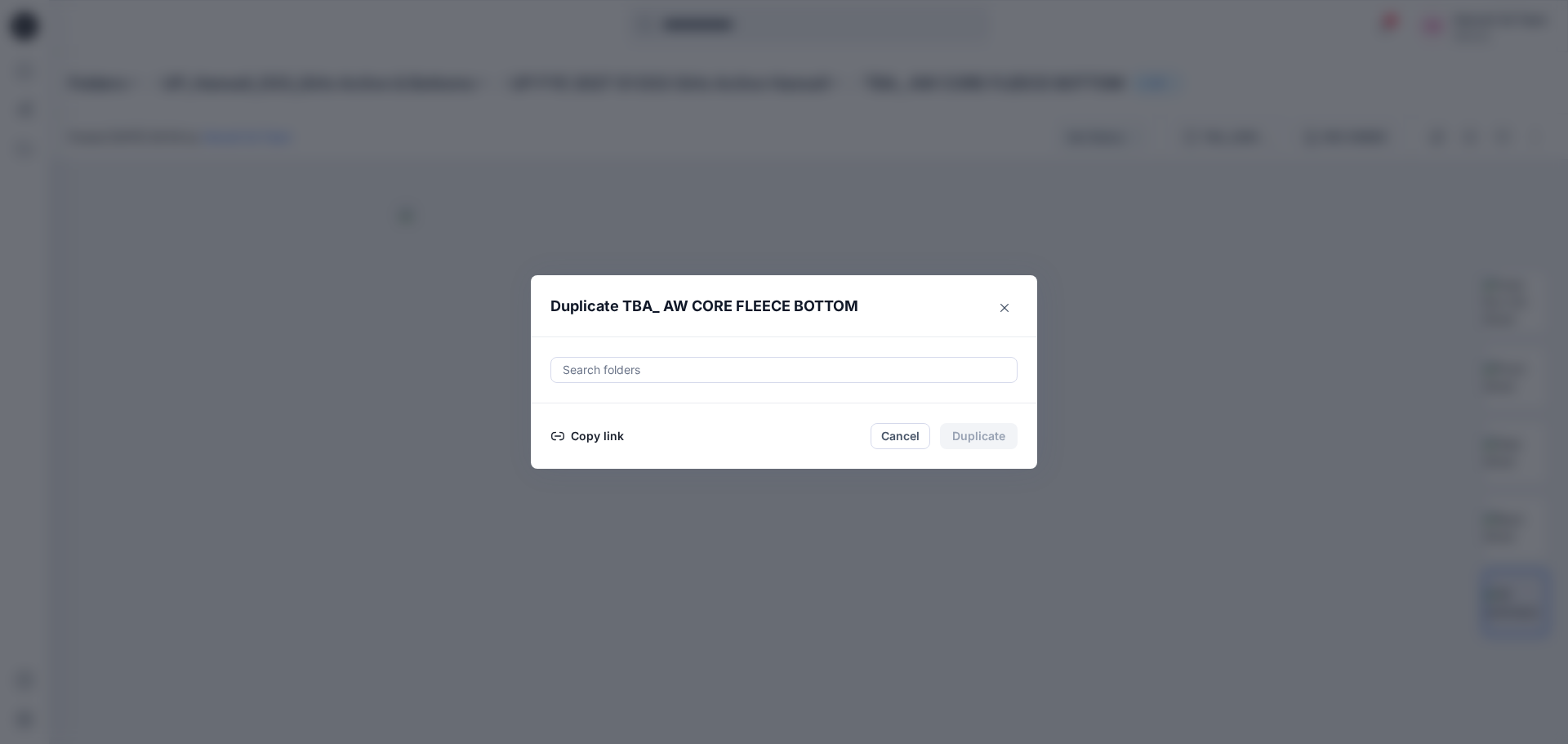
click at [733, 368] on div at bounding box center [784, 370] width 446 height 19
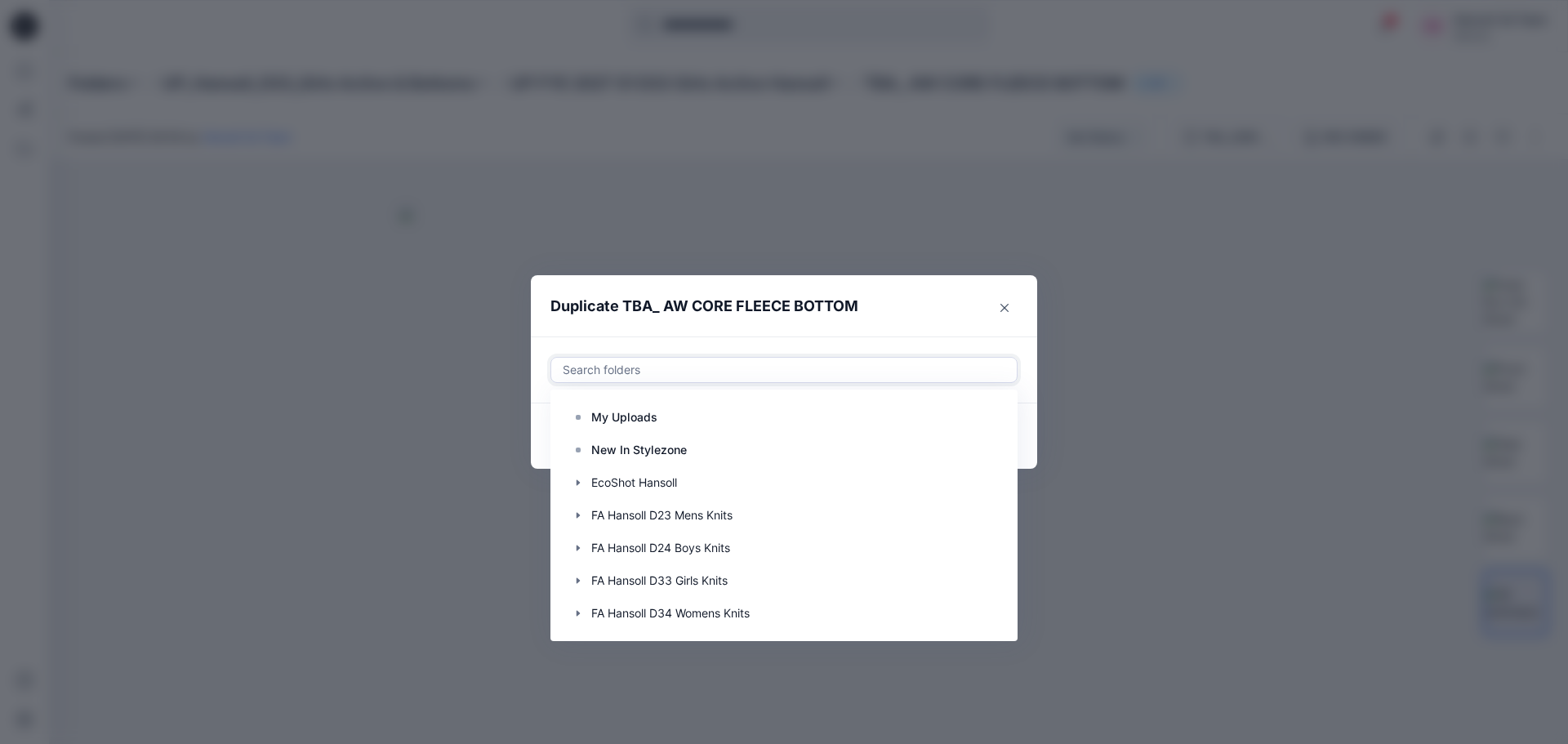
paste input "**********"
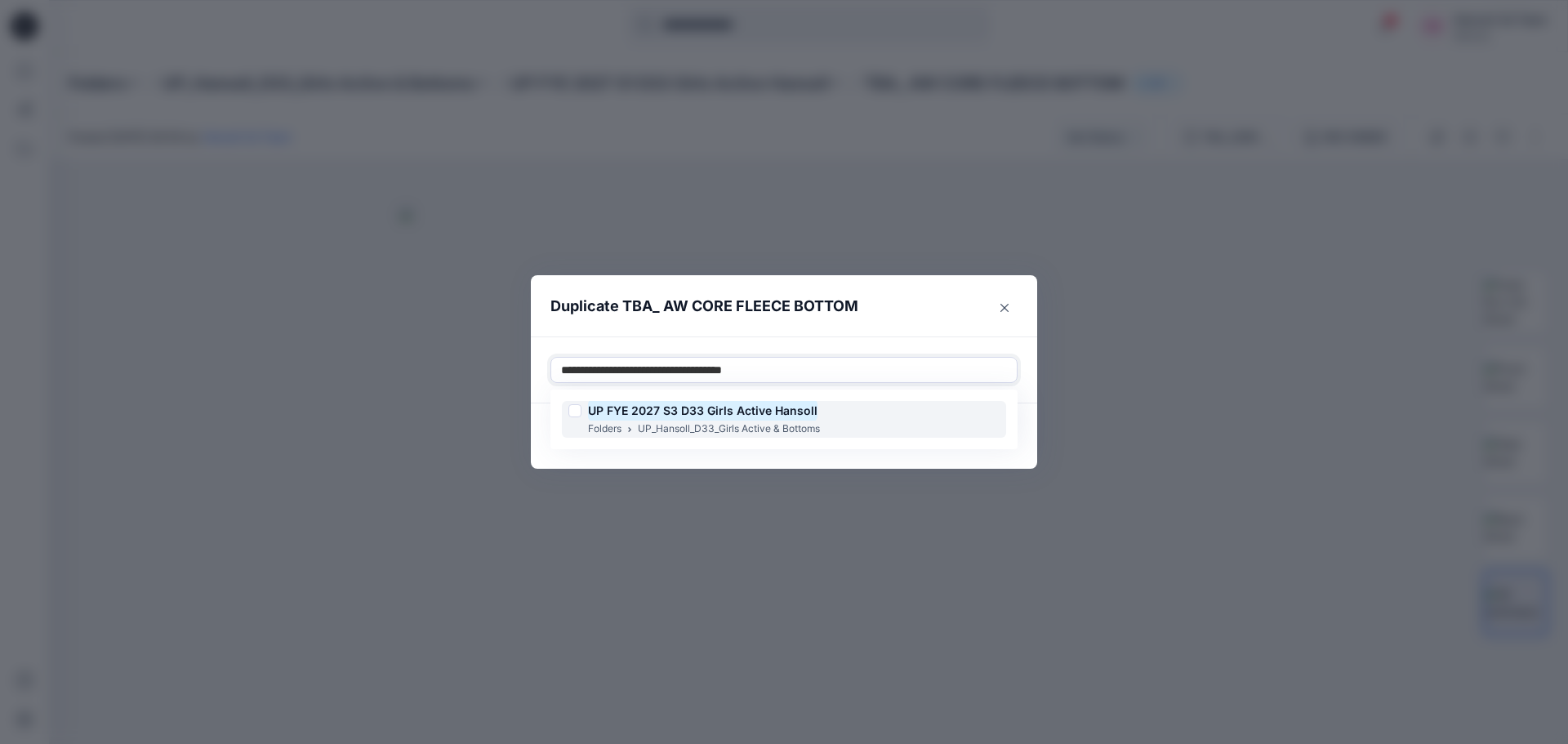
click at [833, 419] on div "UP FYE 2027 S3 D33 Girls Active Hansoll Folders UP_Hansoll_D33_Girls Active & B…" at bounding box center [784, 419] width 444 height 37
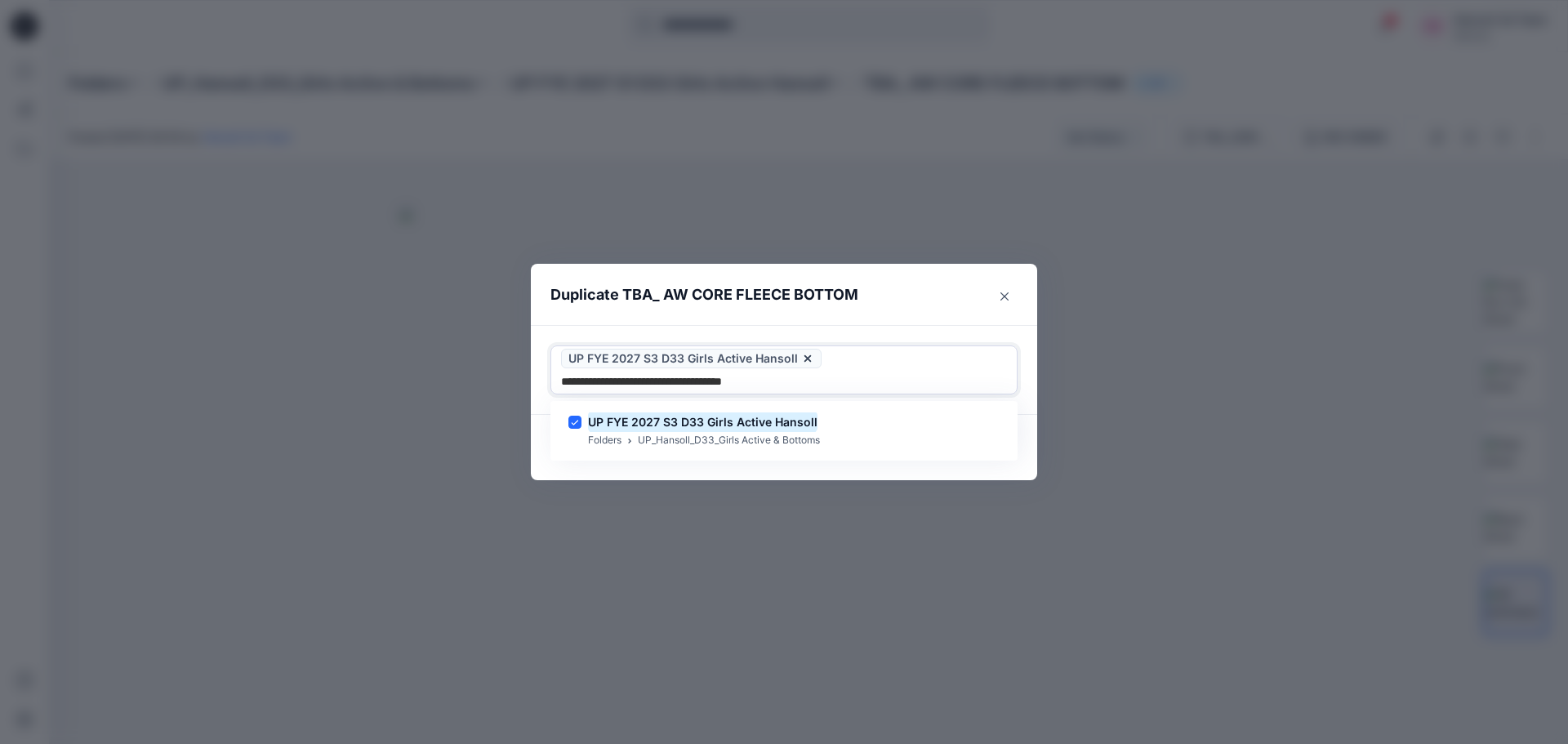
type input "**********"
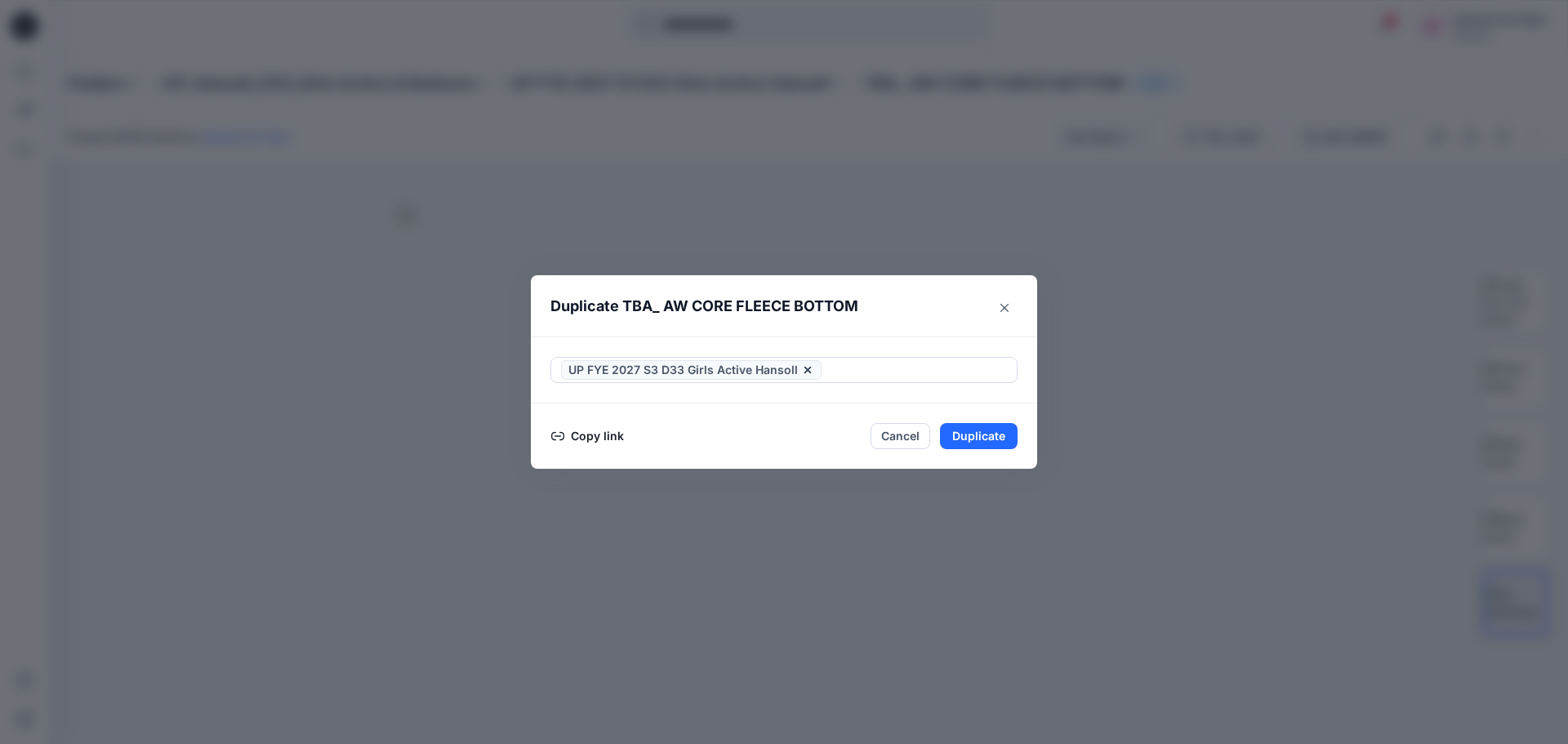
click at [857, 323] on header "Duplicate TBA_ AW CORE FLEECE BOTTOM" at bounding box center [768, 306] width 474 height 62
click at [974, 431] on button "Duplicate" at bounding box center [979, 436] width 78 height 26
click at [1001, 442] on button "Close" at bounding box center [991, 437] width 53 height 26
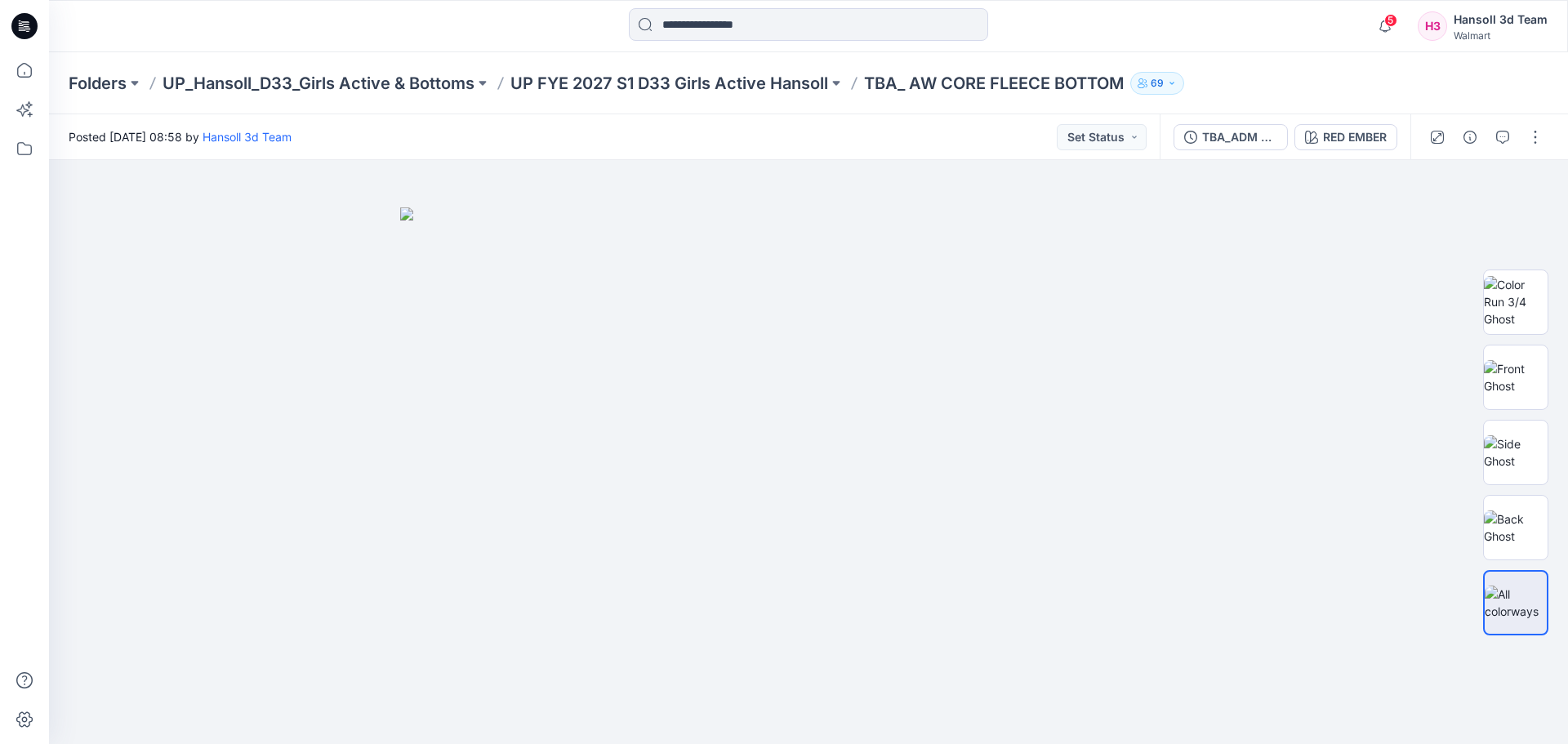
click at [841, 110] on div "Folders UP_Hansoll_D33_Girls Active & Bottoms UP FYE 2027 S1 D33 Girls Active H…" at bounding box center [809, 83] width 1519 height 62
click at [29, 68] on icon at bounding box center [24, 69] width 36 height 36
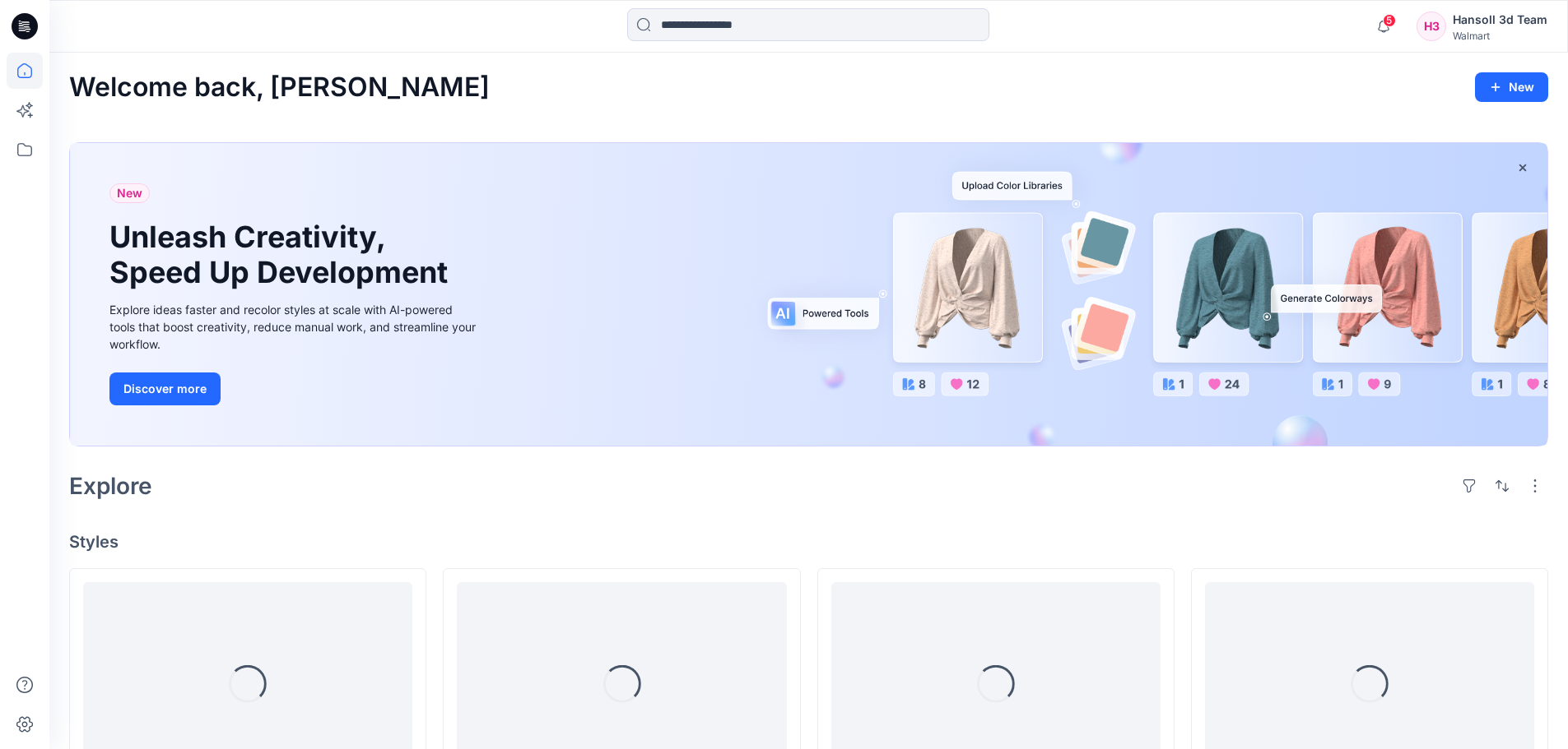
scroll to position [411, 0]
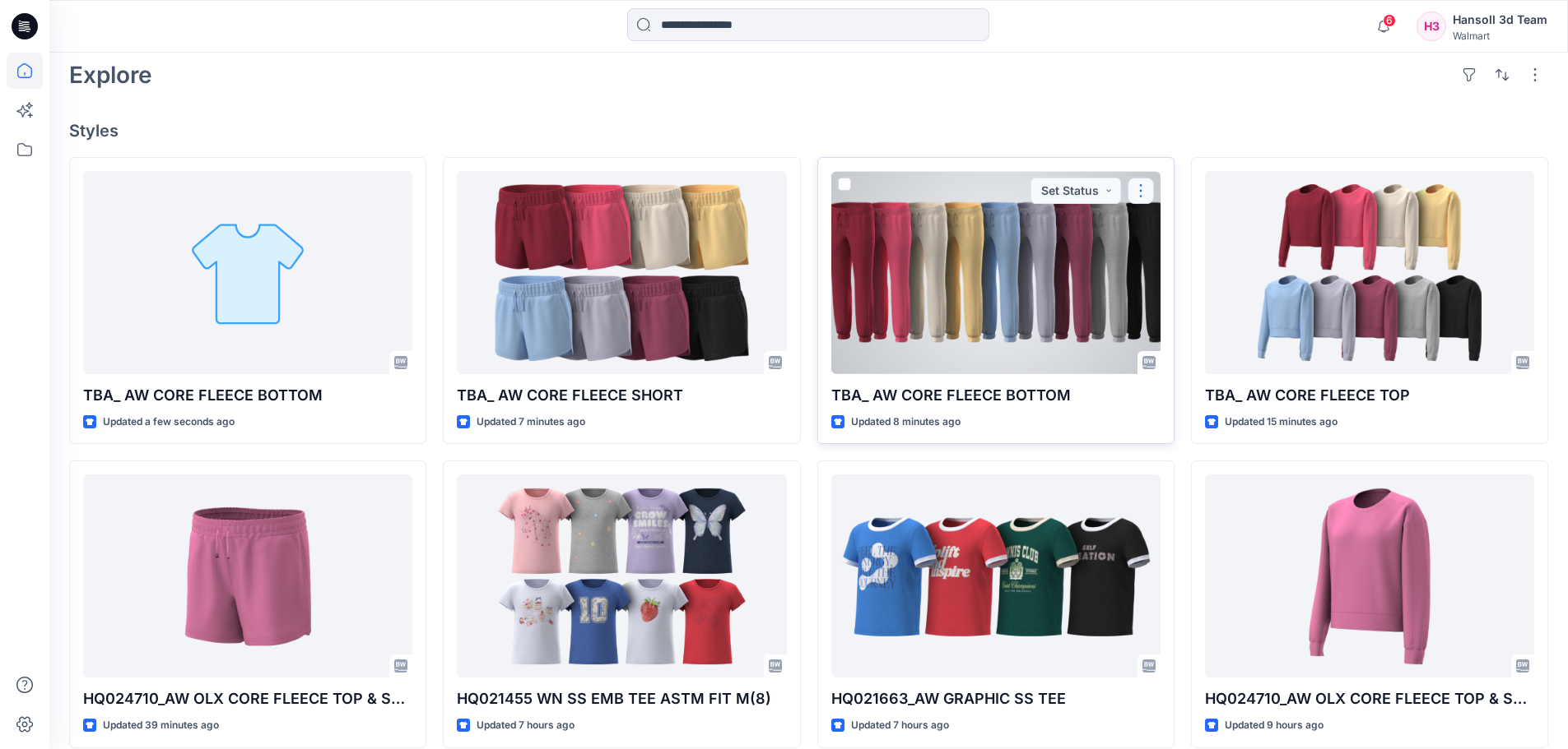
click at [1145, 190] on button "button" at bounding box center [1140, 190] width 26 height 26
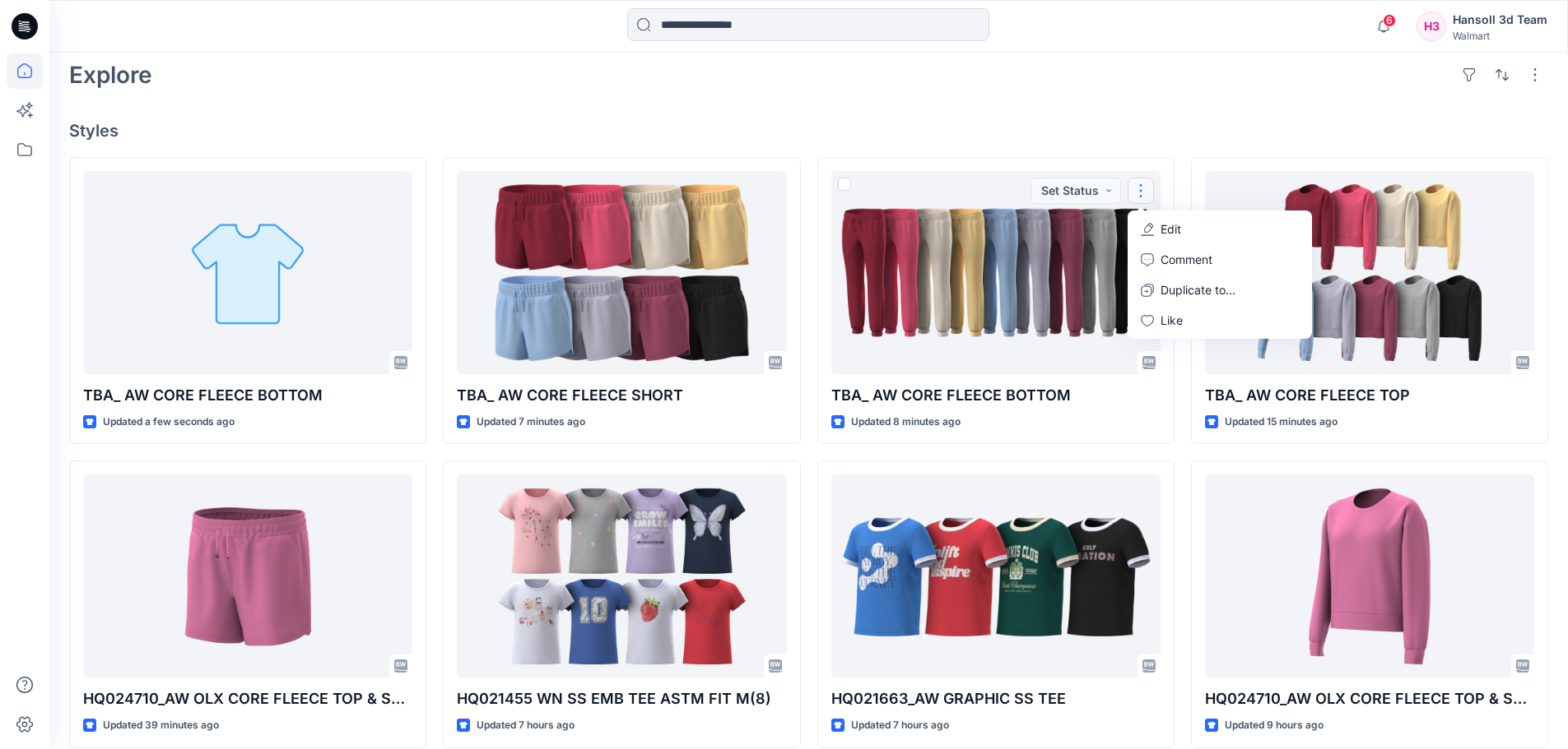
click at [599, 113] on div "Welcome back, Hansoll New New Unleash Creativity, Speed Up Development Explore …" at bounding box center [808, 386] width 1518 height 1490
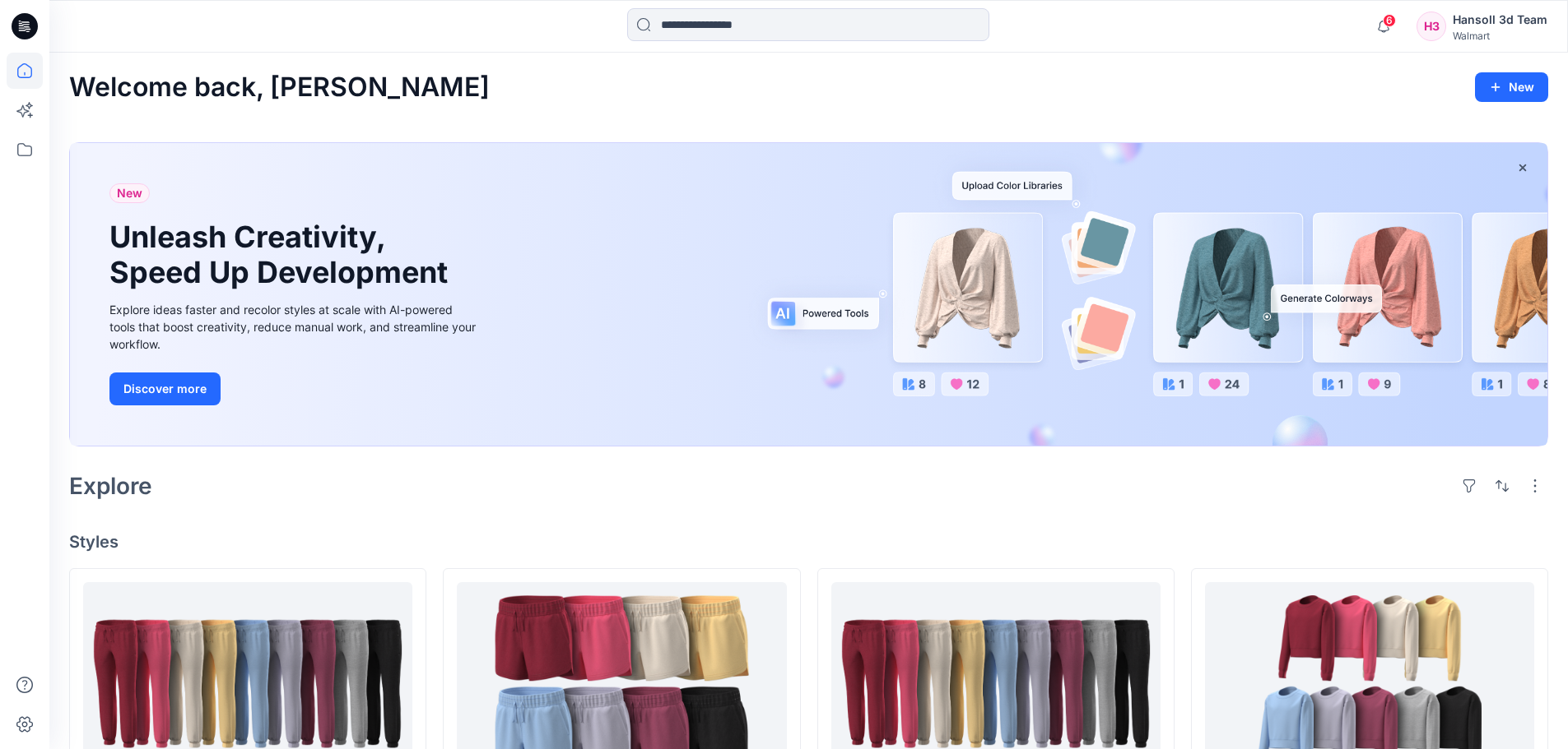
click at [1118, 499] on div "Explore" at bounding box center [808, 486] width 1479 height 40
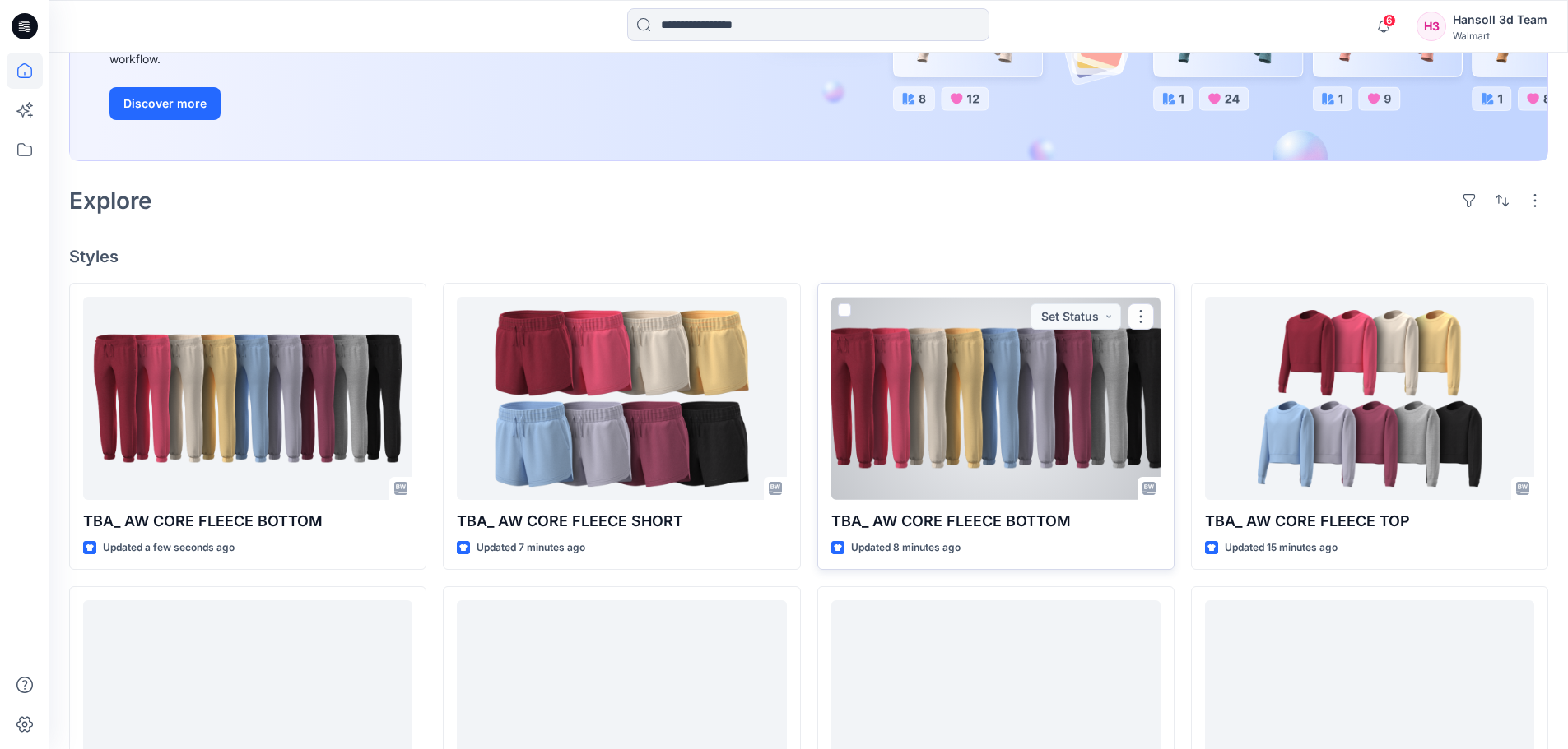
scroll to position [247, 0]
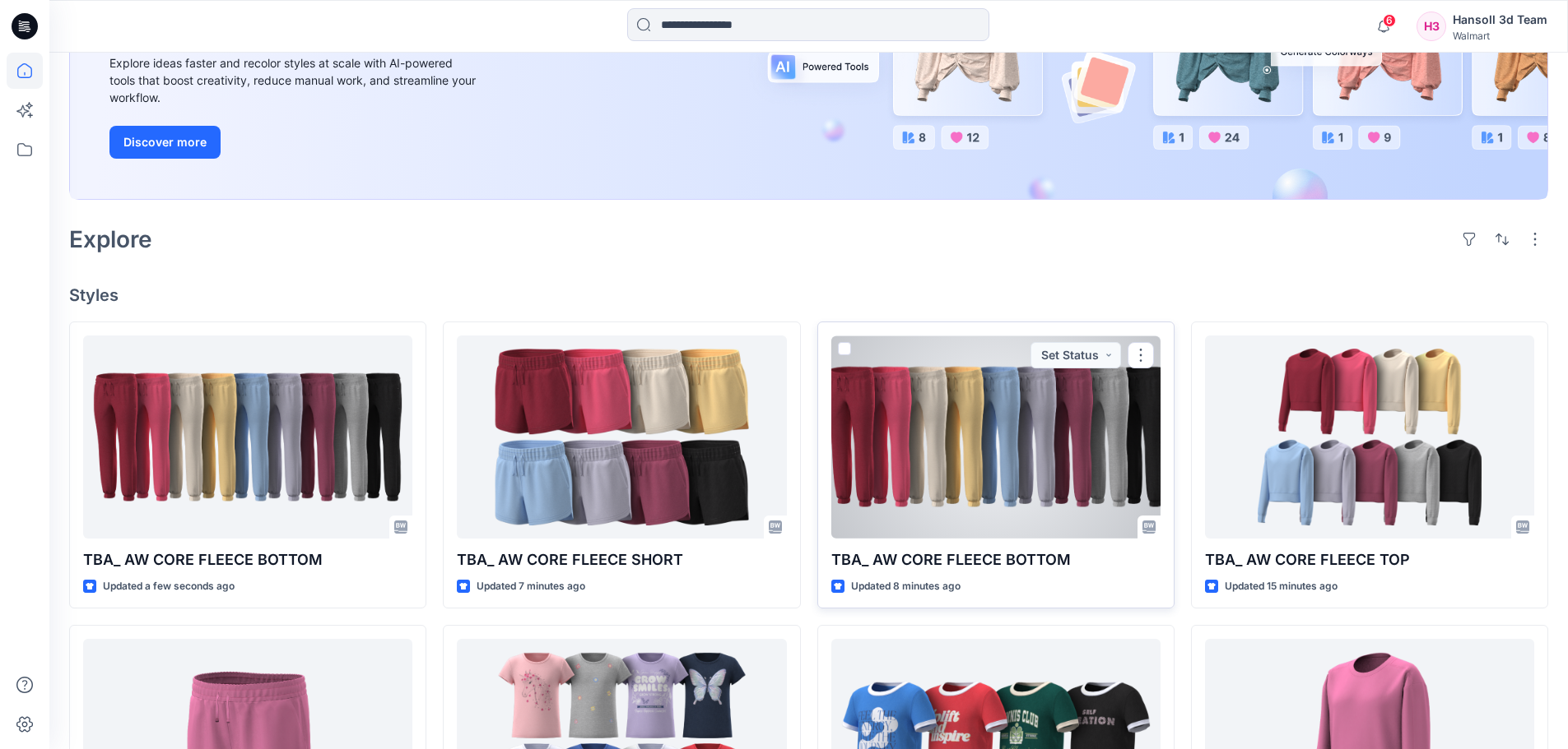
click at [1013, 467] on div at bounding box center [996, 436] width 329 height 203
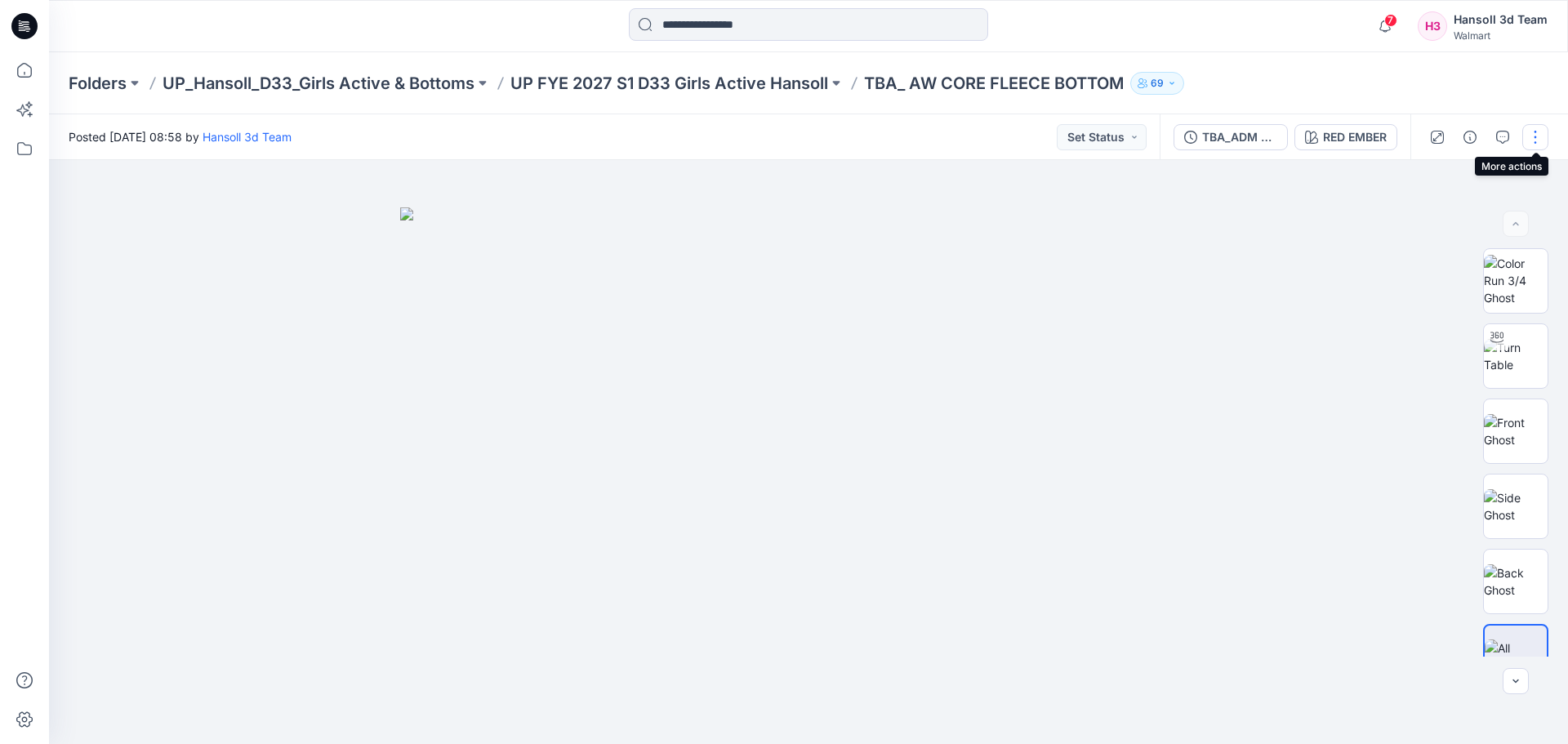
click at [1535, 140] on button "button" at bounding box center [1535, 136] width 26 height 26
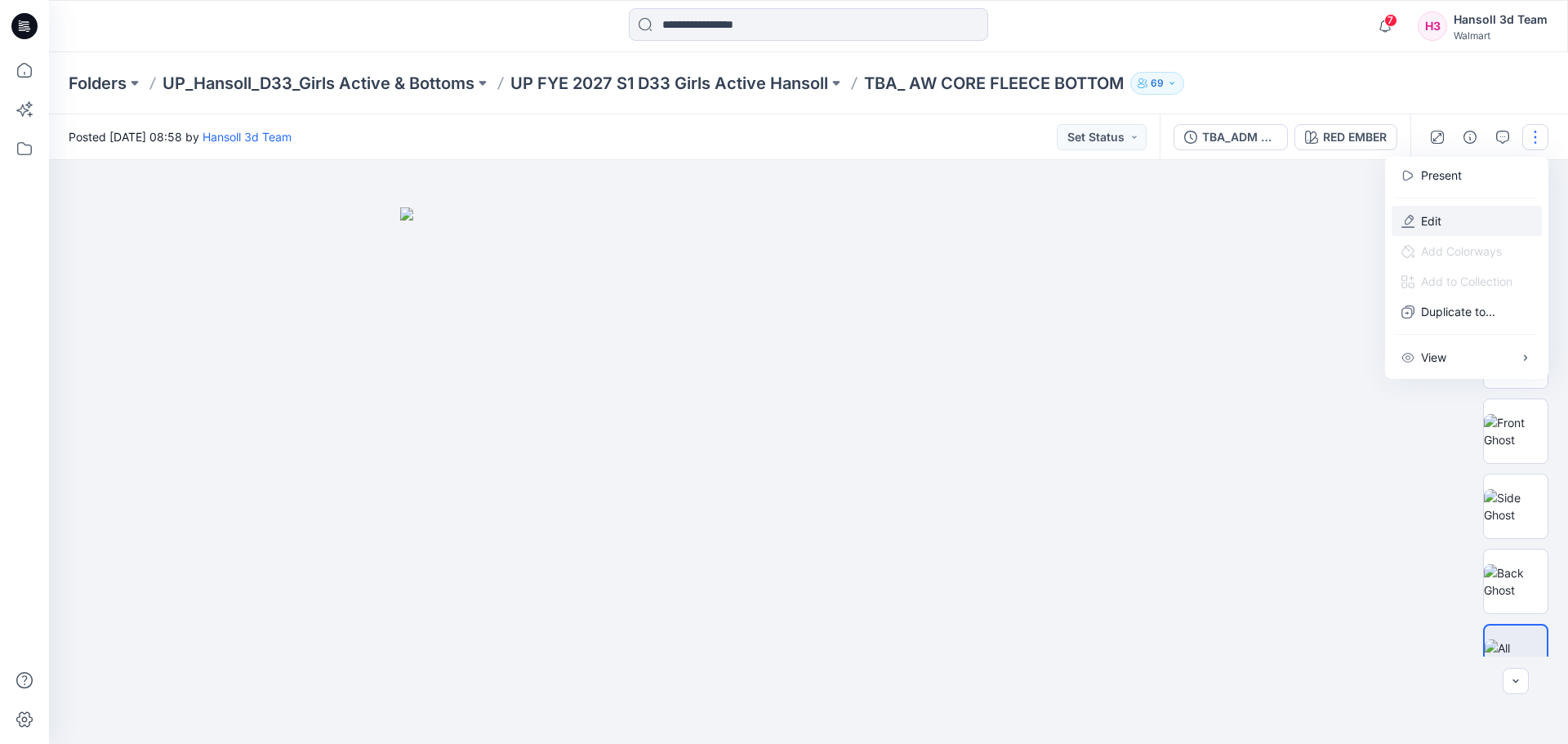
click at [1472, 212] on button "Edit" at bounding box center [1467, 221] width 151 height 30
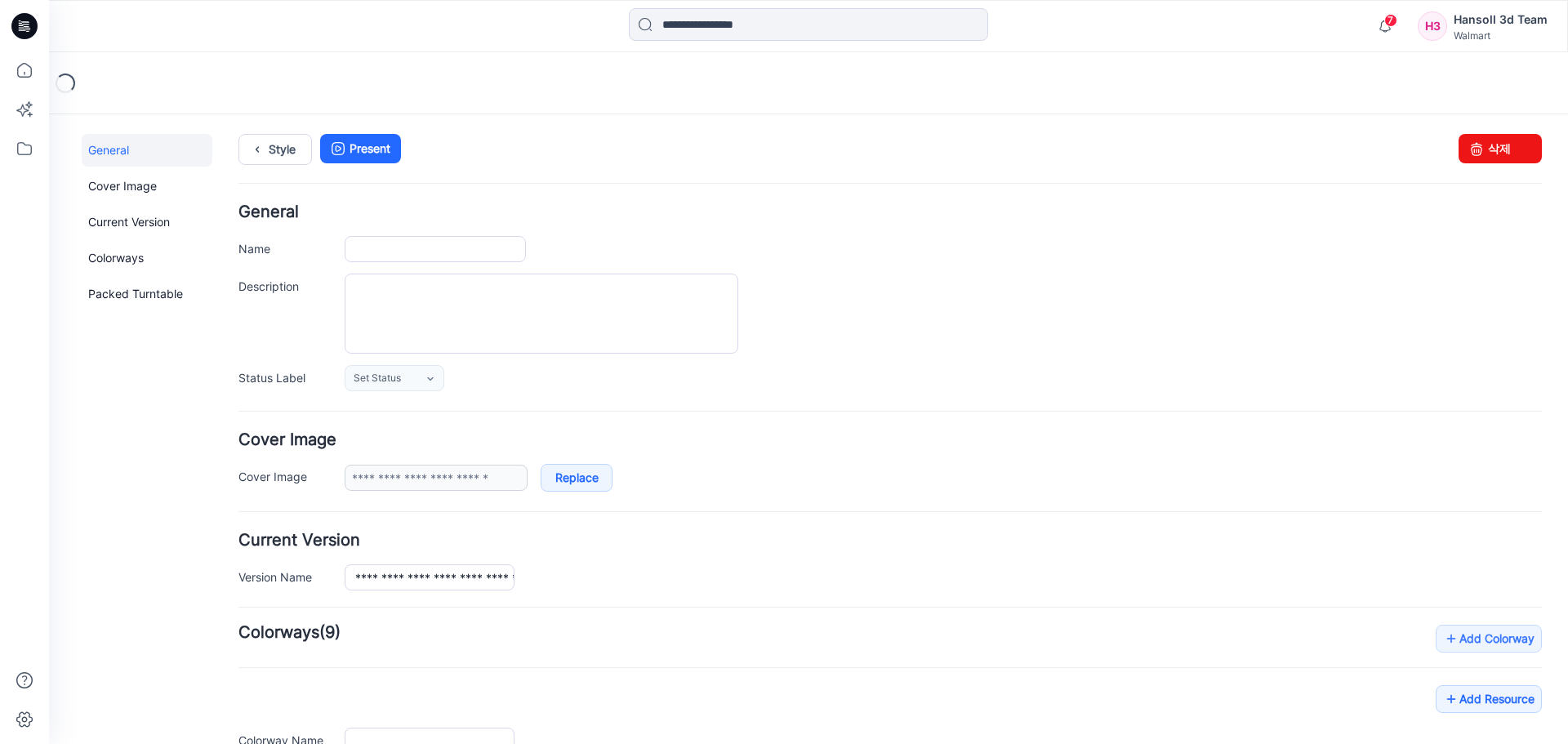
type input "**********"
type input "*********"
type input "**********"
click at [1478, 148] on link "삭제" at bounding box center [1501, 148] width 84 height 29
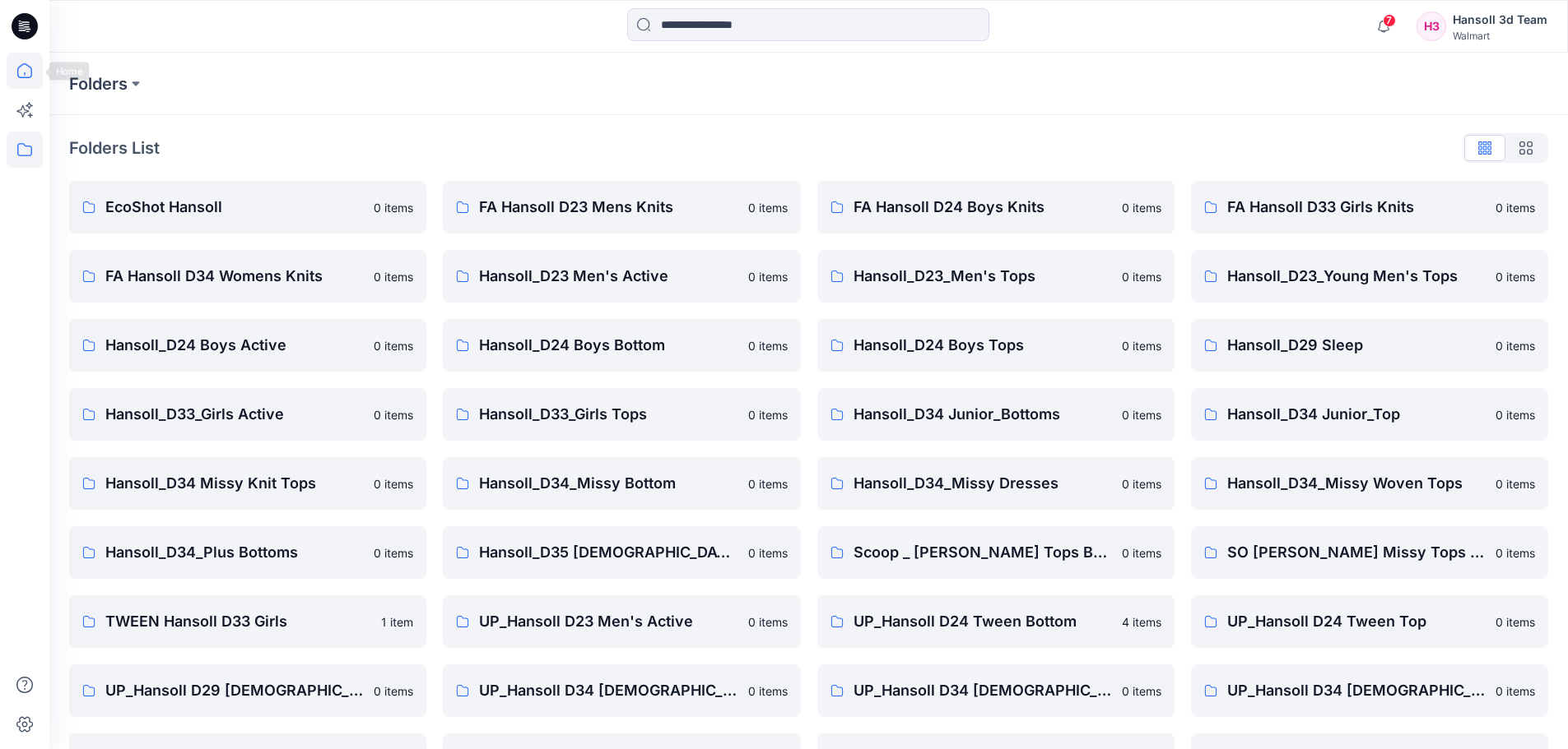
click at [26, 69] on icon at bounding box center [24, 70] width 36 height 36
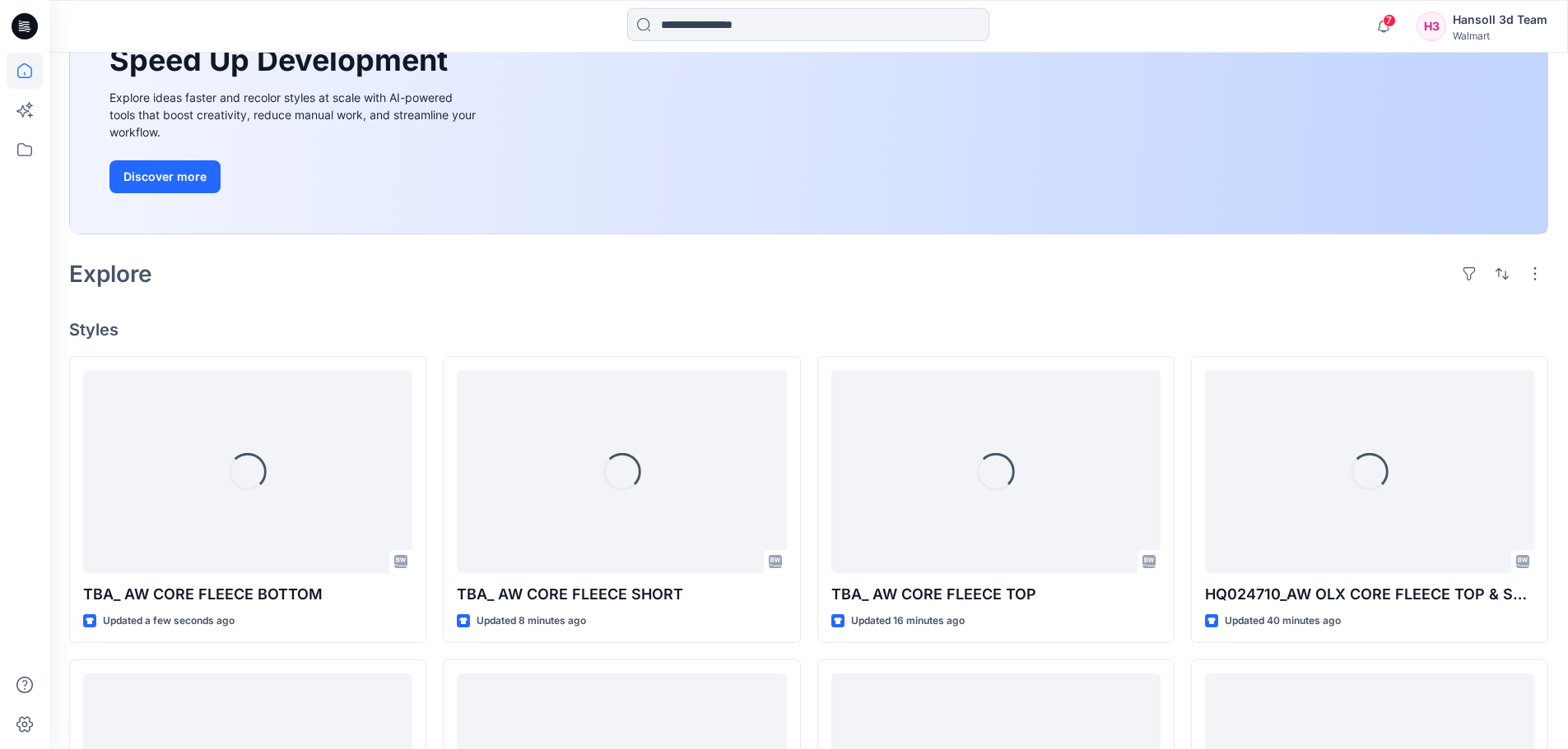
scroll to position [329, 0]
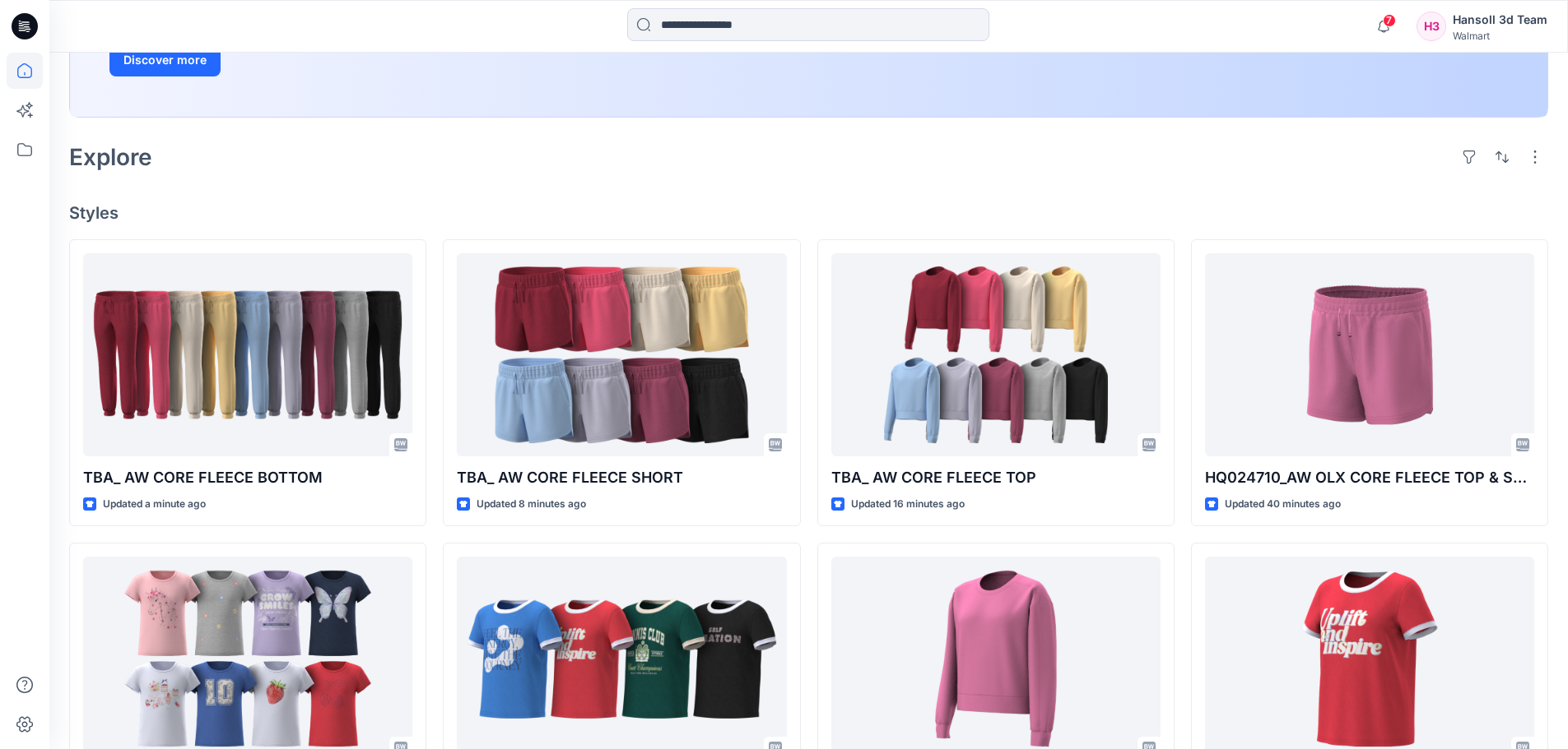
click at [1026, 163] on div "Explore" at bounding box center [808, 157] width 1479 height 40
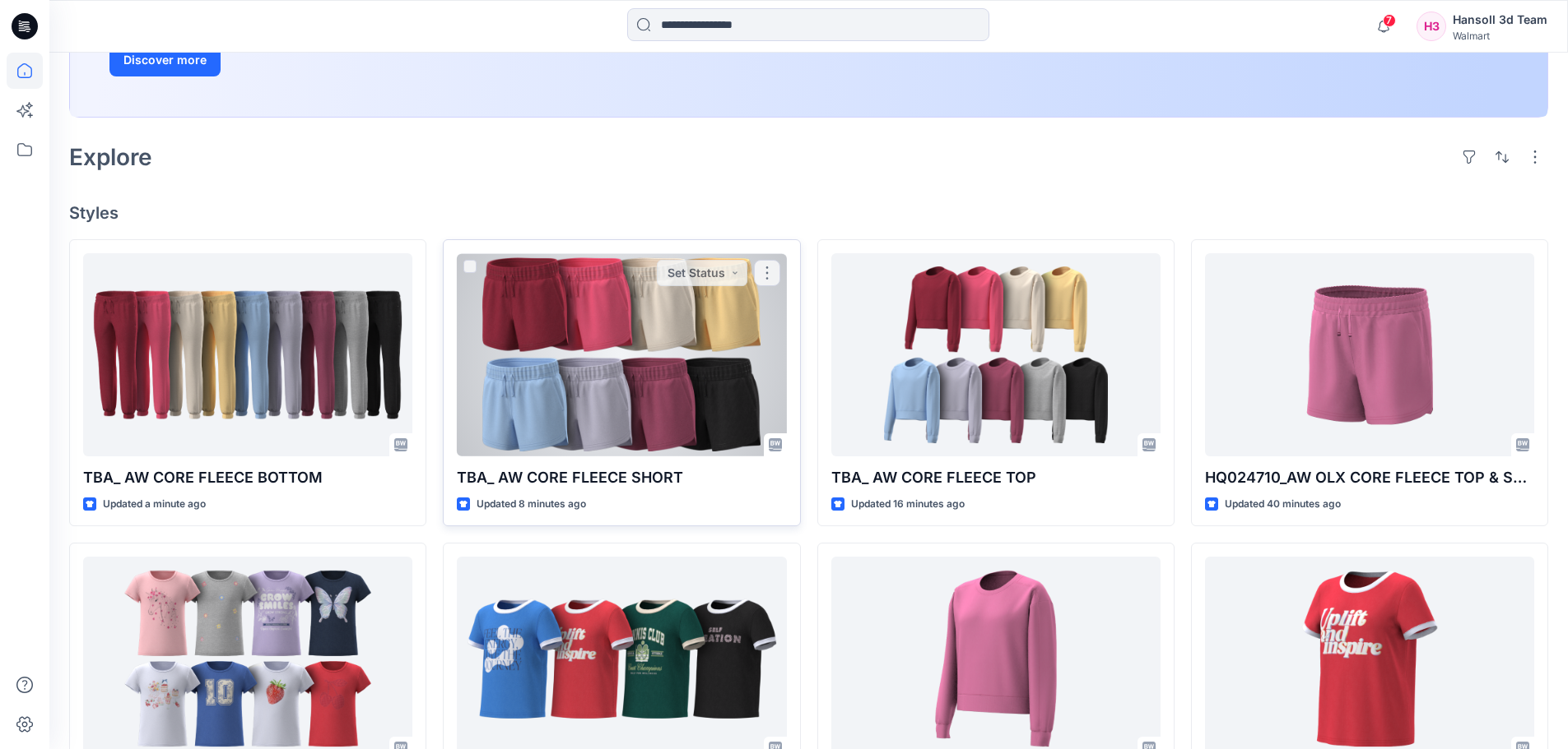
click at [643, 311] on div at bounding box center [621, 355] width 329 height 203
